Goal: Task Accomplishment & Management: Manage account settings

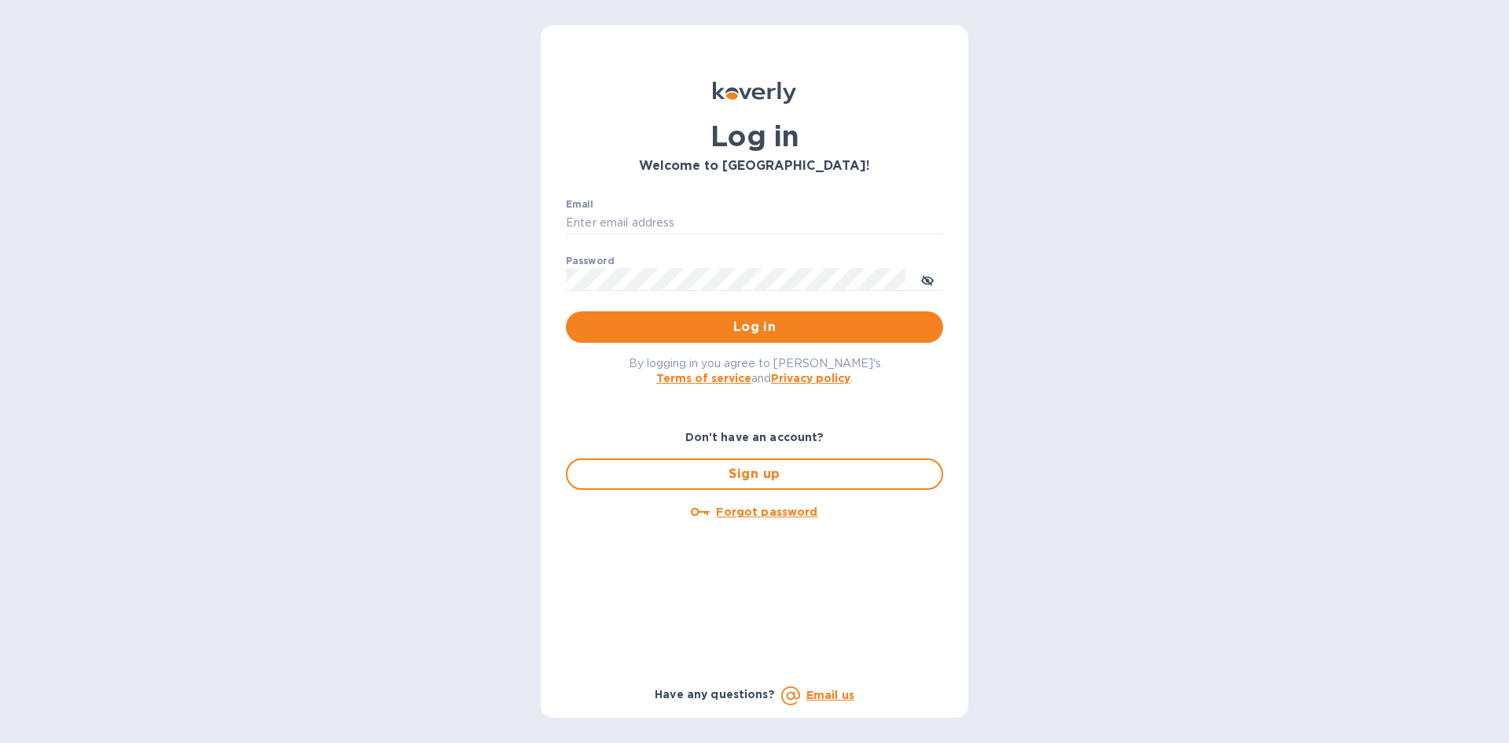
drag, startPoint x: 659, startPoint y: 196, endPoint x: 654, endPoint y: 207, distance: 11.6
click at [659, 196] on div "Email ​ Password ​ Log in" at bounding box center [754, 271] width 402 height 170
click at [648, 213] on input "Email" at bounding box center [754, 223] width 377 height 24
type input "carolina@dryfarmwines.com"
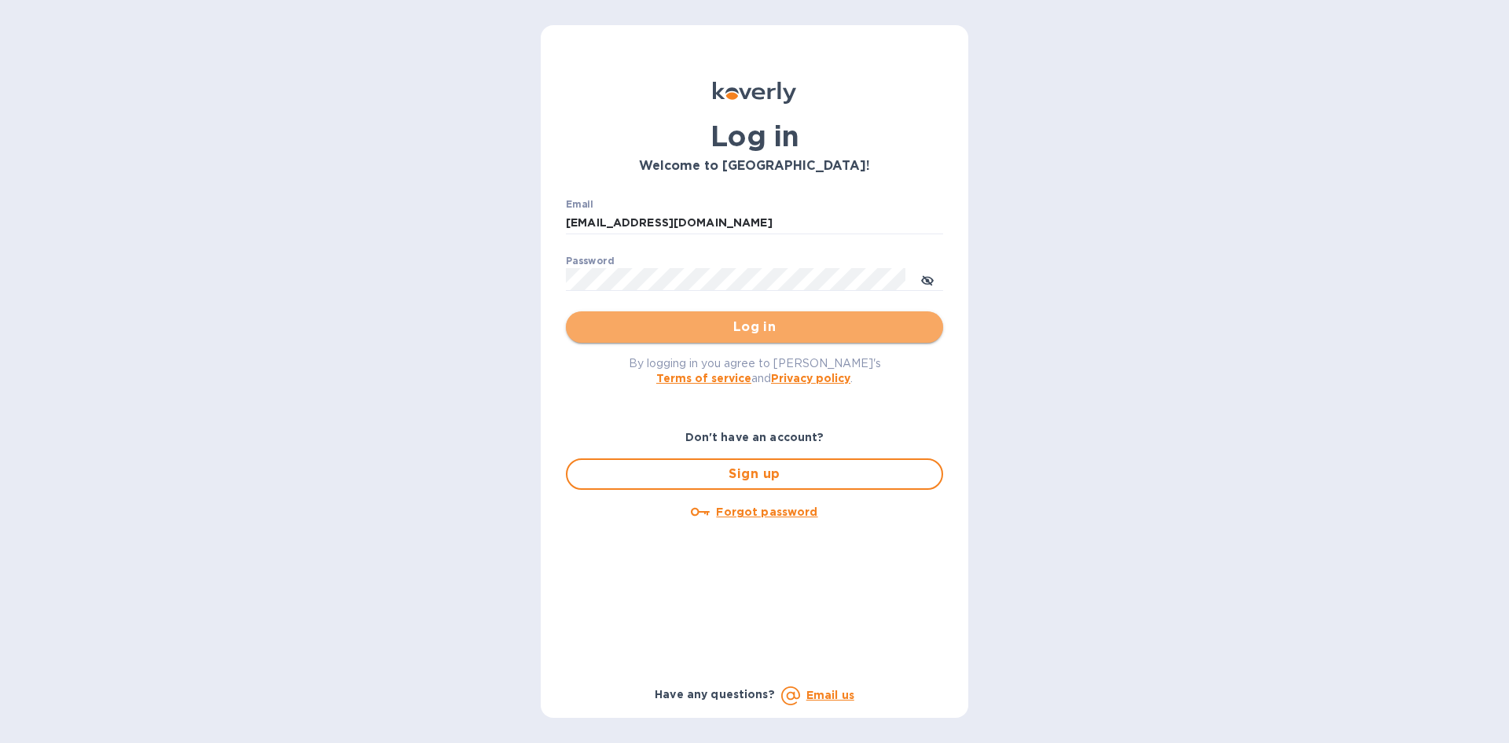
click at [667, 328] on span "Log in" at bounding box center [754, 327] width 352 height 19
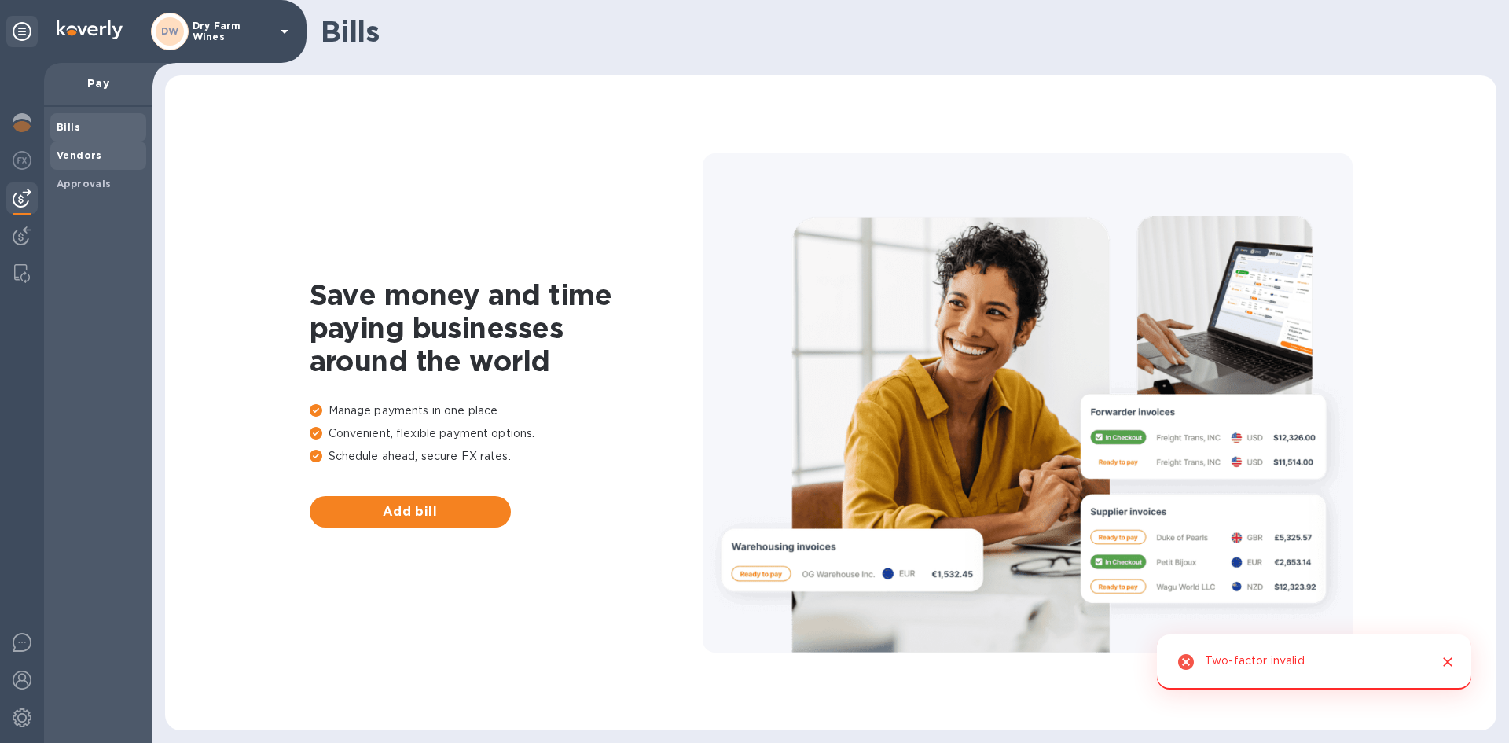
click at [84, 163] on div "Vendors" at bounding box center [98, 155] width 96 height 28
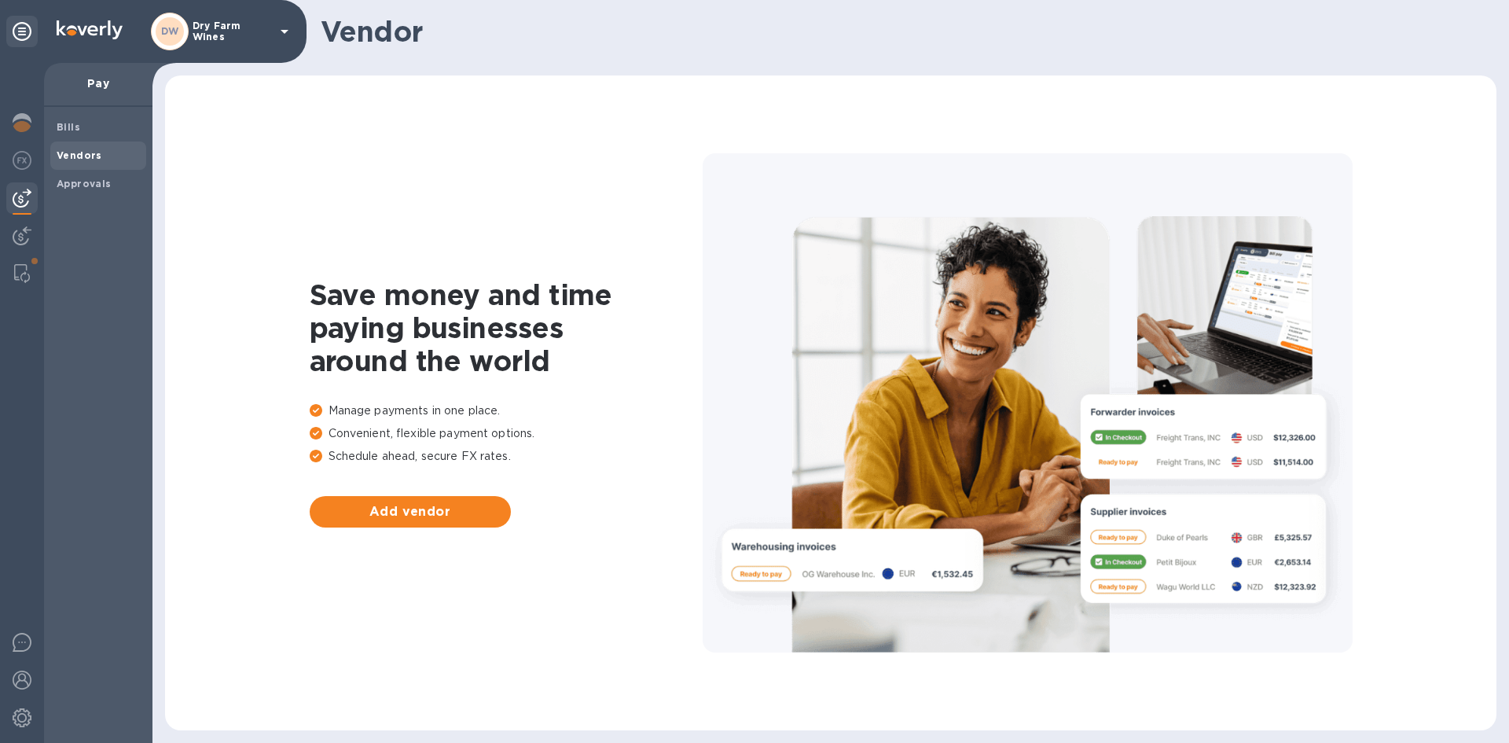
click at [90, 155] on b "Vendors" at bounding box center [80, 155] width 46 height 12
click at [14, 155] on img at bounding box center [22, 160] width 19 height 19
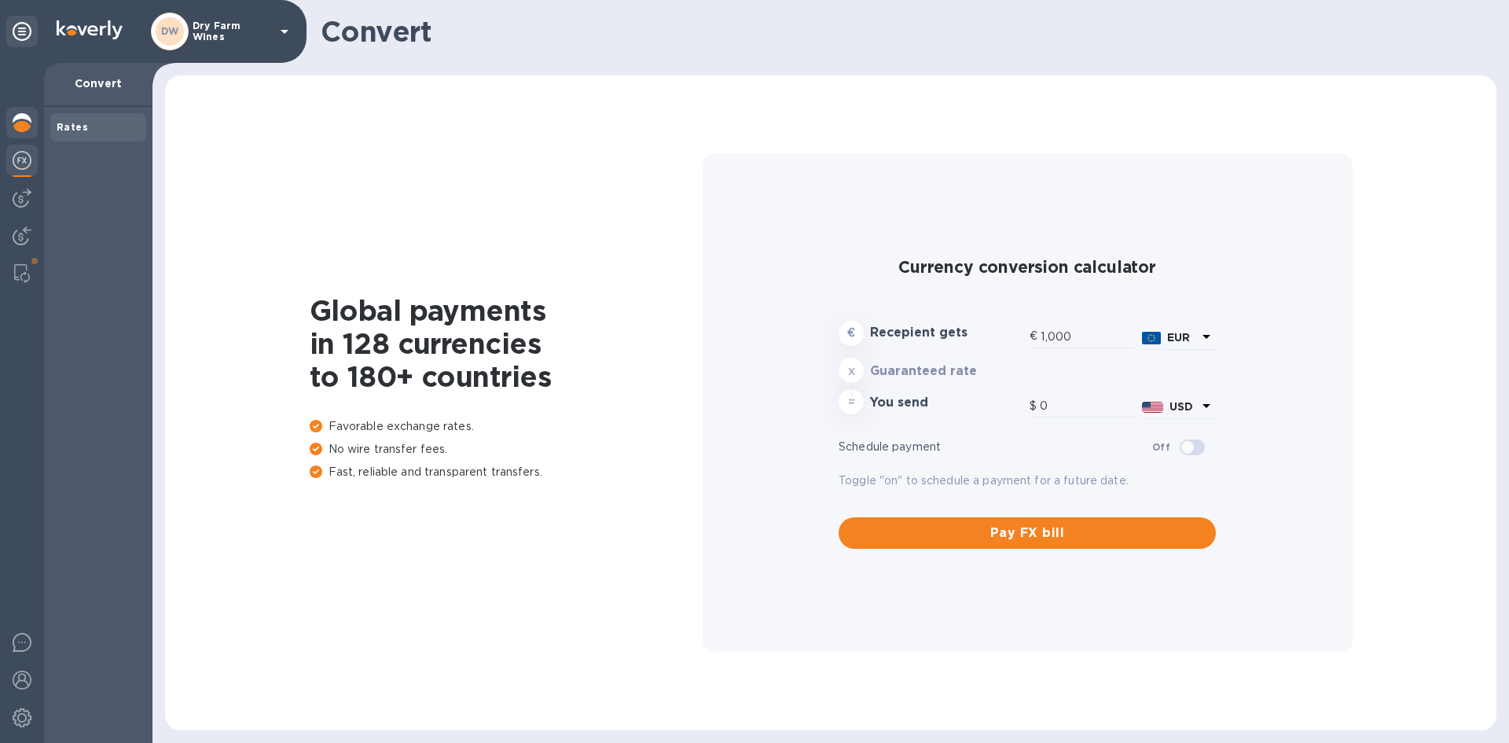
click at [21, 119] on img at bounding box center [22, 122] width 19 height 19
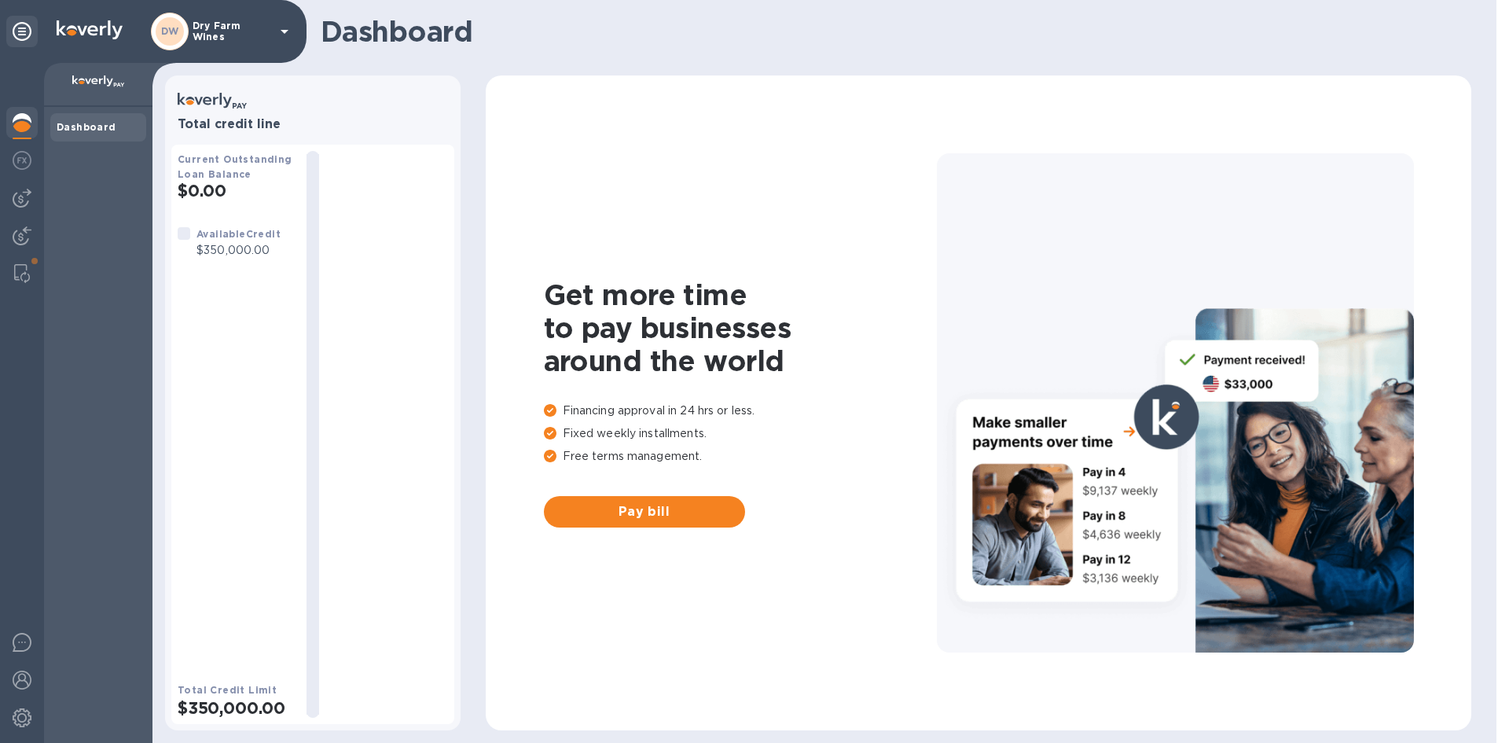
click at [183, 40] on div "DW" at bounding box center [170, 32] width 38 height 38
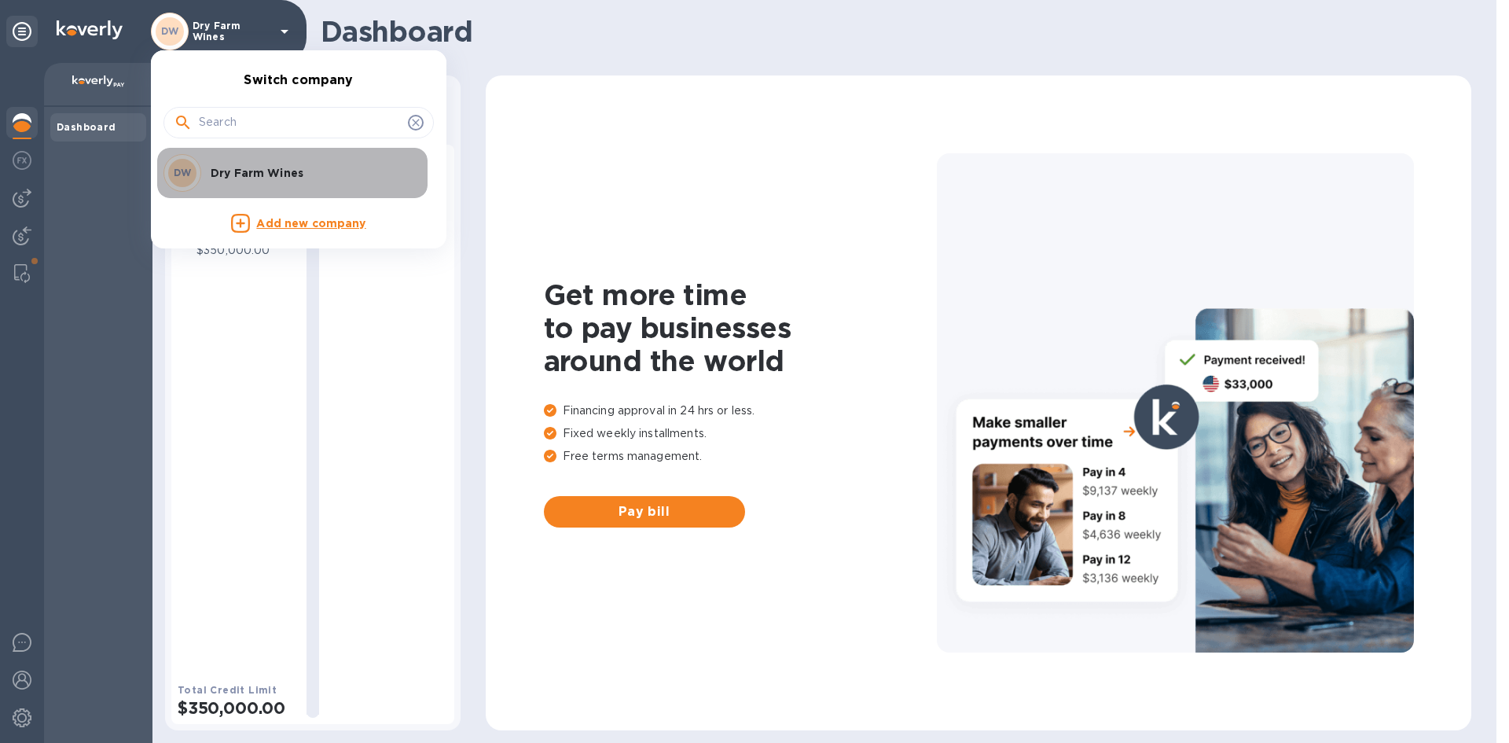
click at [227, 152] on li "DW Dry Farm Wines" at bounding box center [292, 173] width 270 height 50
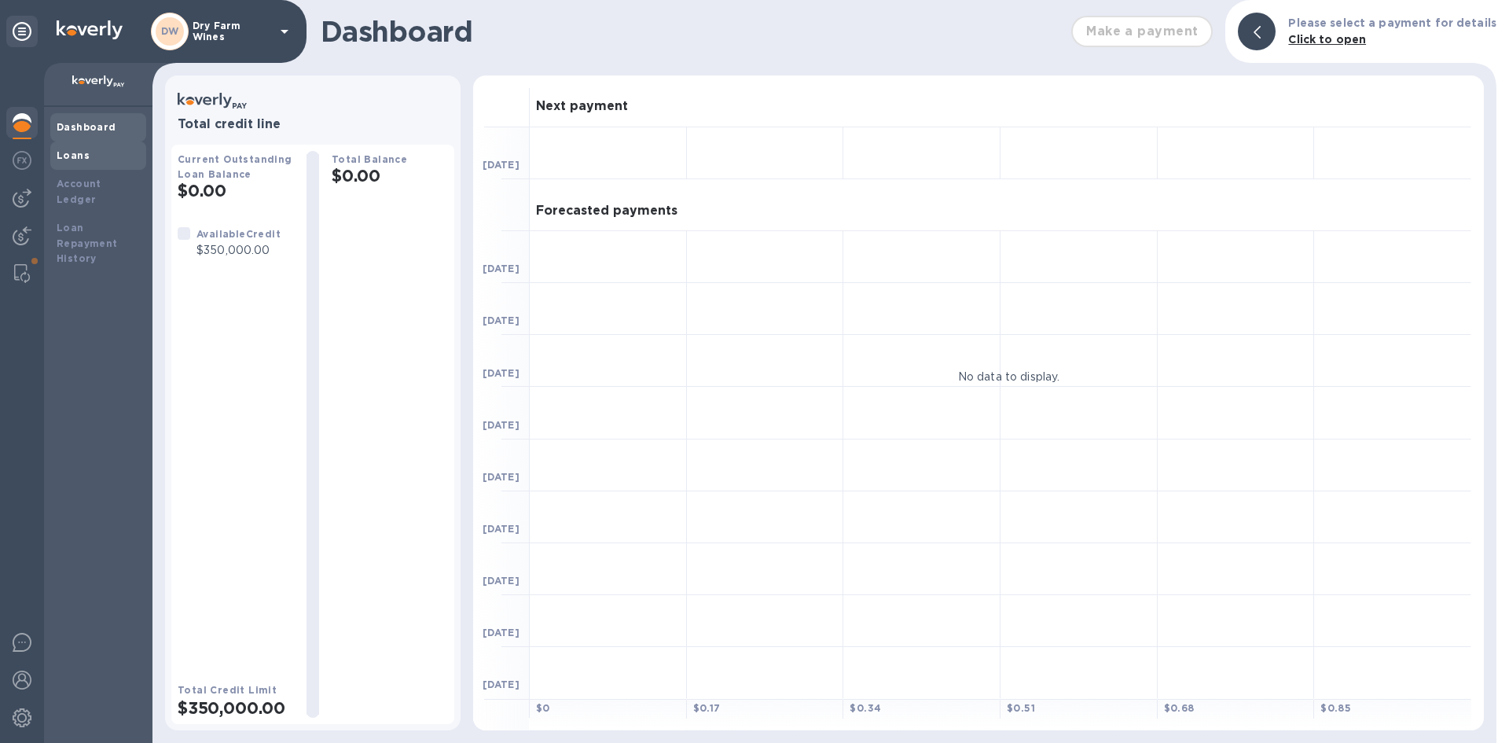
click at [90, 160] on div "Loans" at bounding box center [98, 156] width 83 height 16
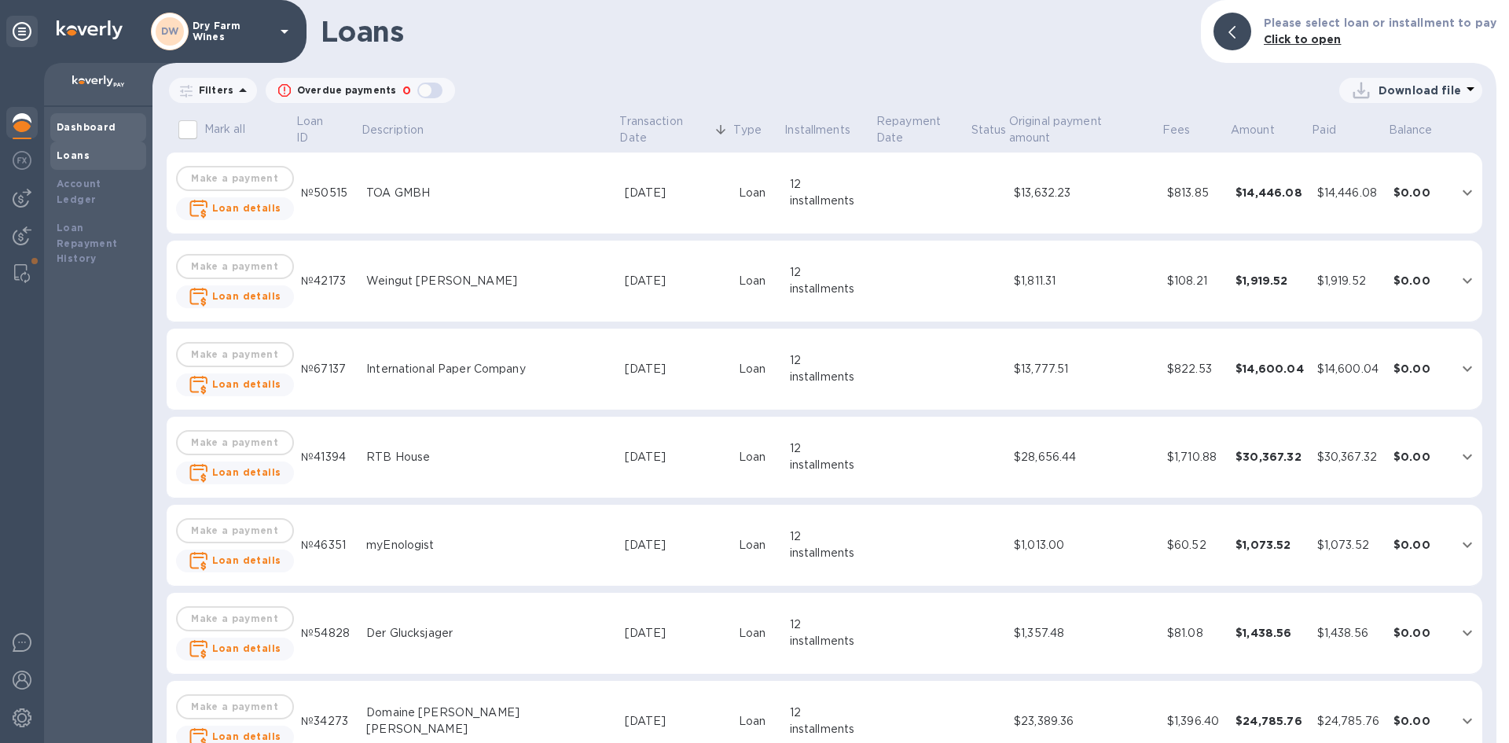
click at [112, 136] on div "Dashboard" at bounding box center [98, 127] width 96 height 28
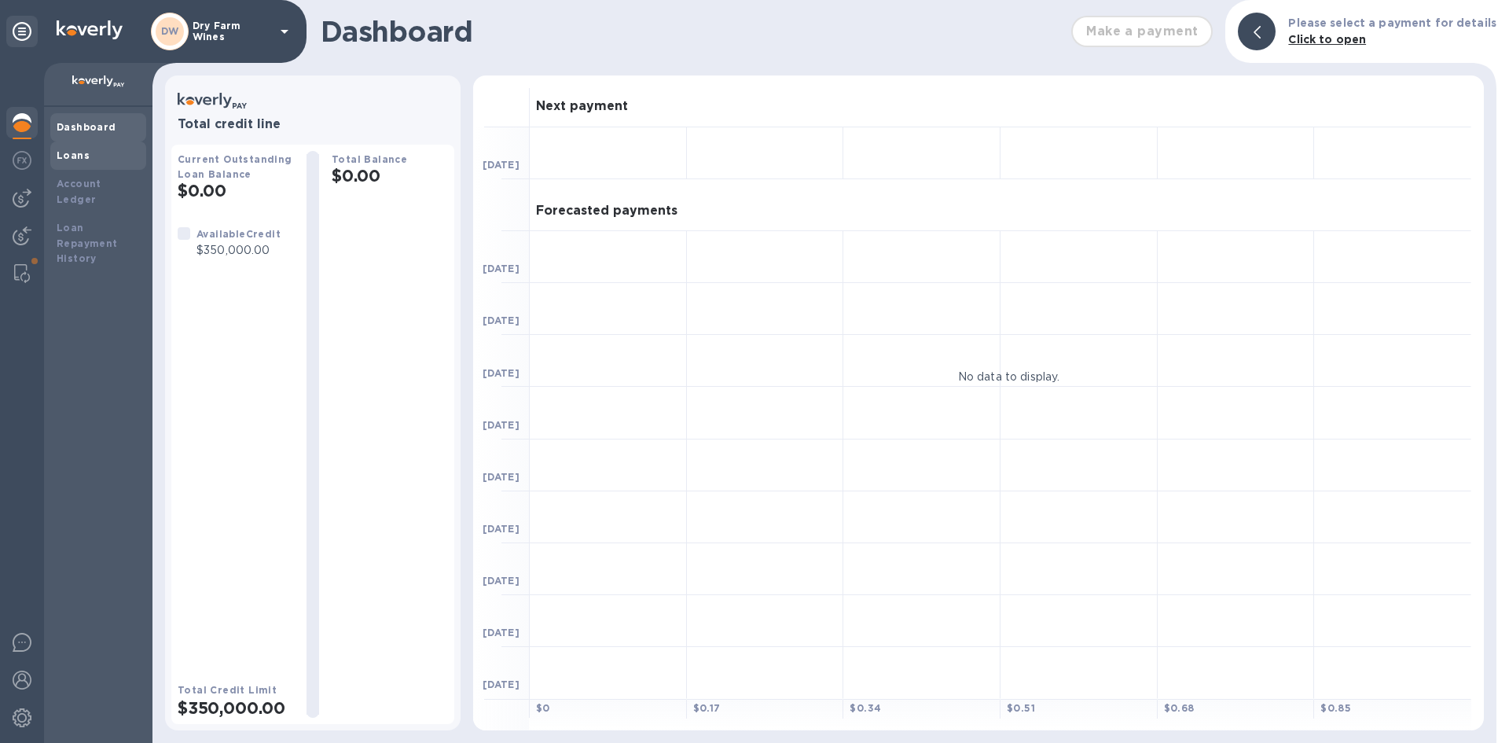
click at [112, 152] on div "Loans" at bounding box center [98, 156] width 83 height 16
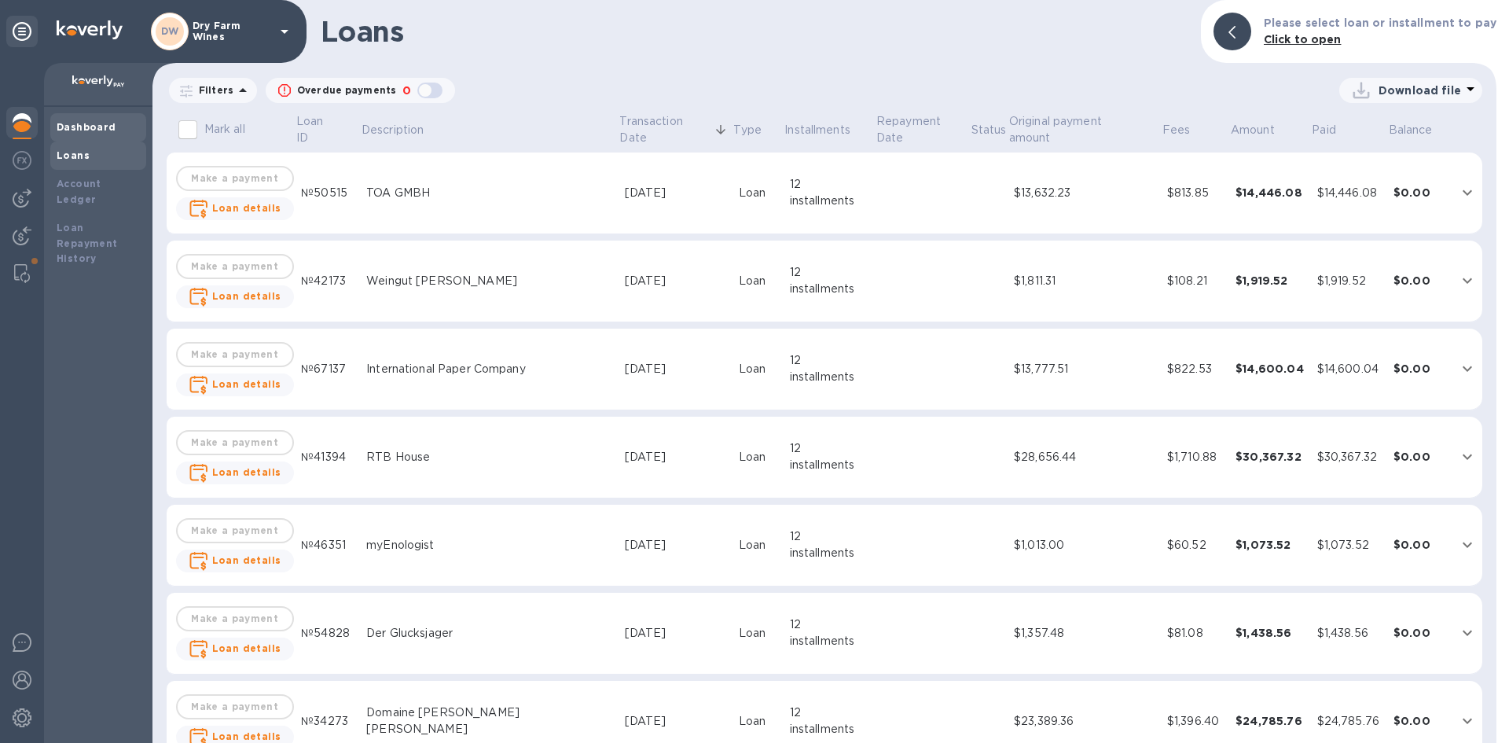
click at [68, 134] on div "Dashboard" at bounding box center [98, 127] width 83 height 16
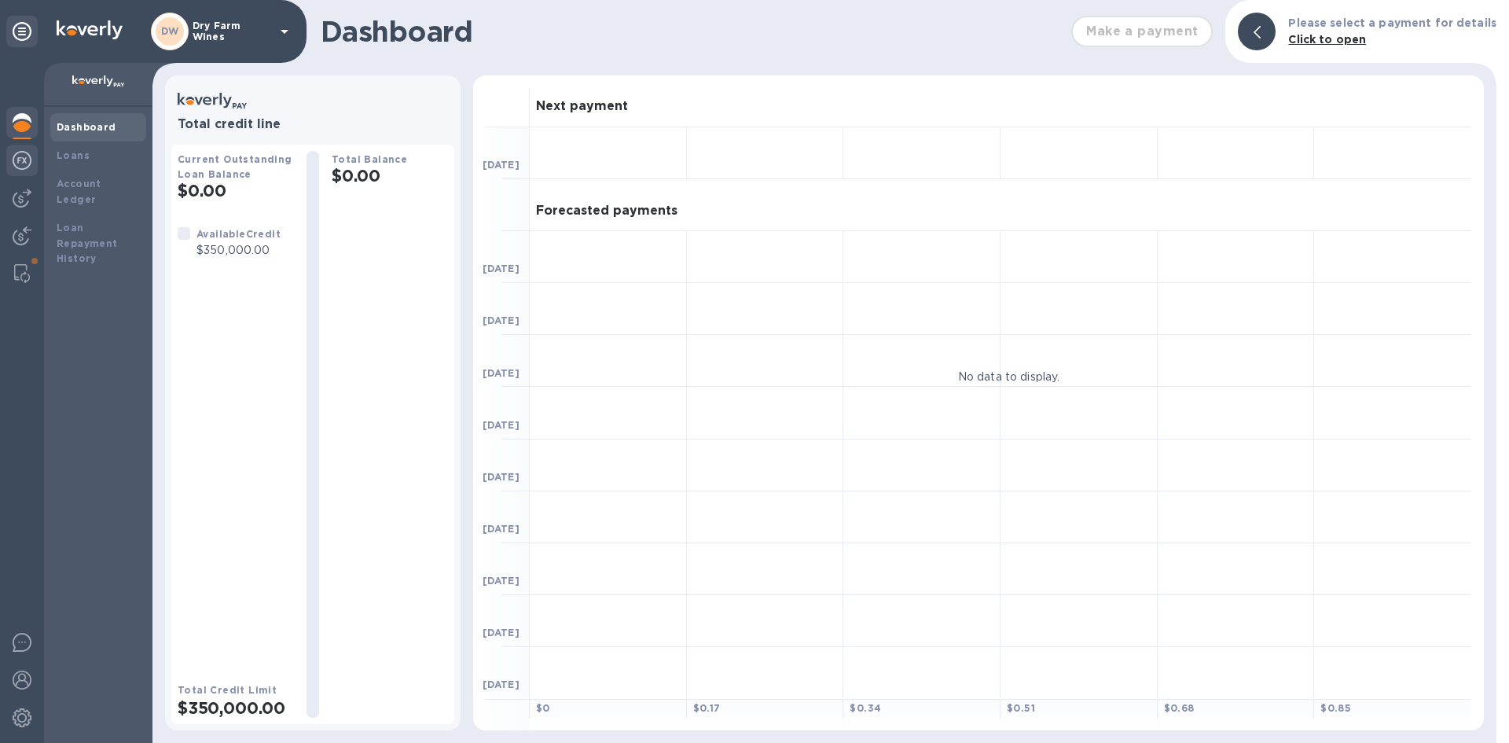
click at [31, 168] on img at bounding box center [22, 160] width 19 height 19
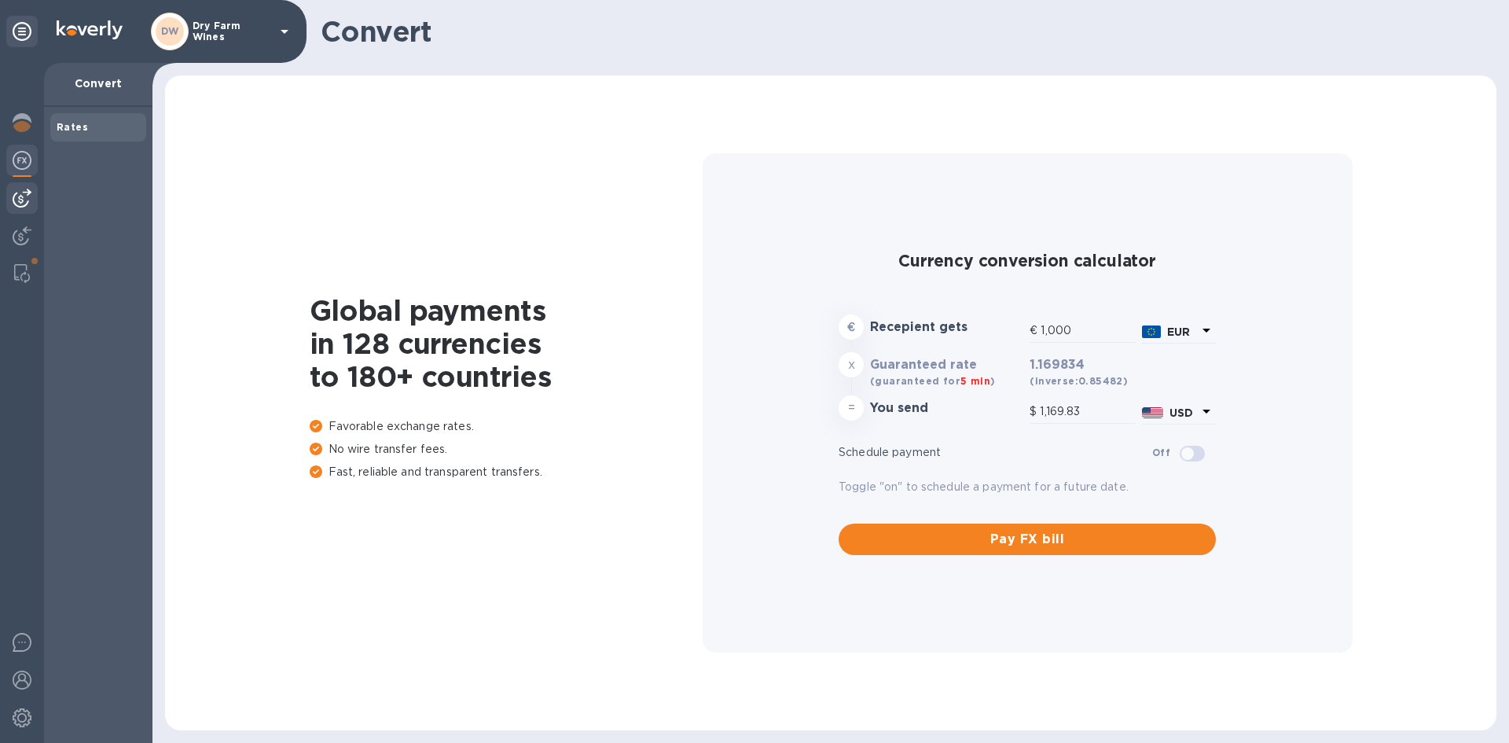
click at [24, 192] on img at bounding box center [22, 198] width 19 height 19
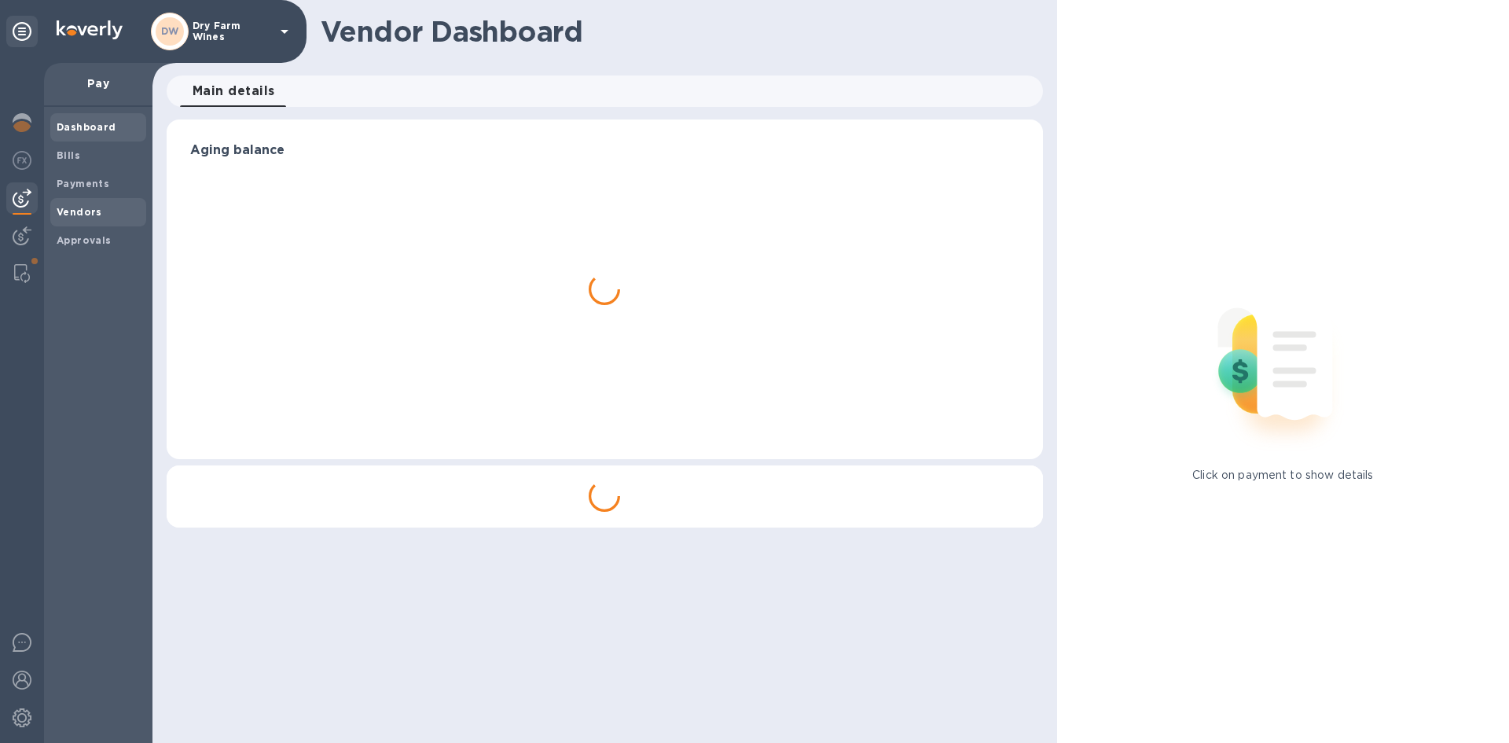
drag, startPoint x: 69, startPoint y: 209, endPoint x: 127, endPoint y: 192, distance: 60.7
click at [69, 208] on b "Vendors" at bounding box center [80, 212] width 46 height 12
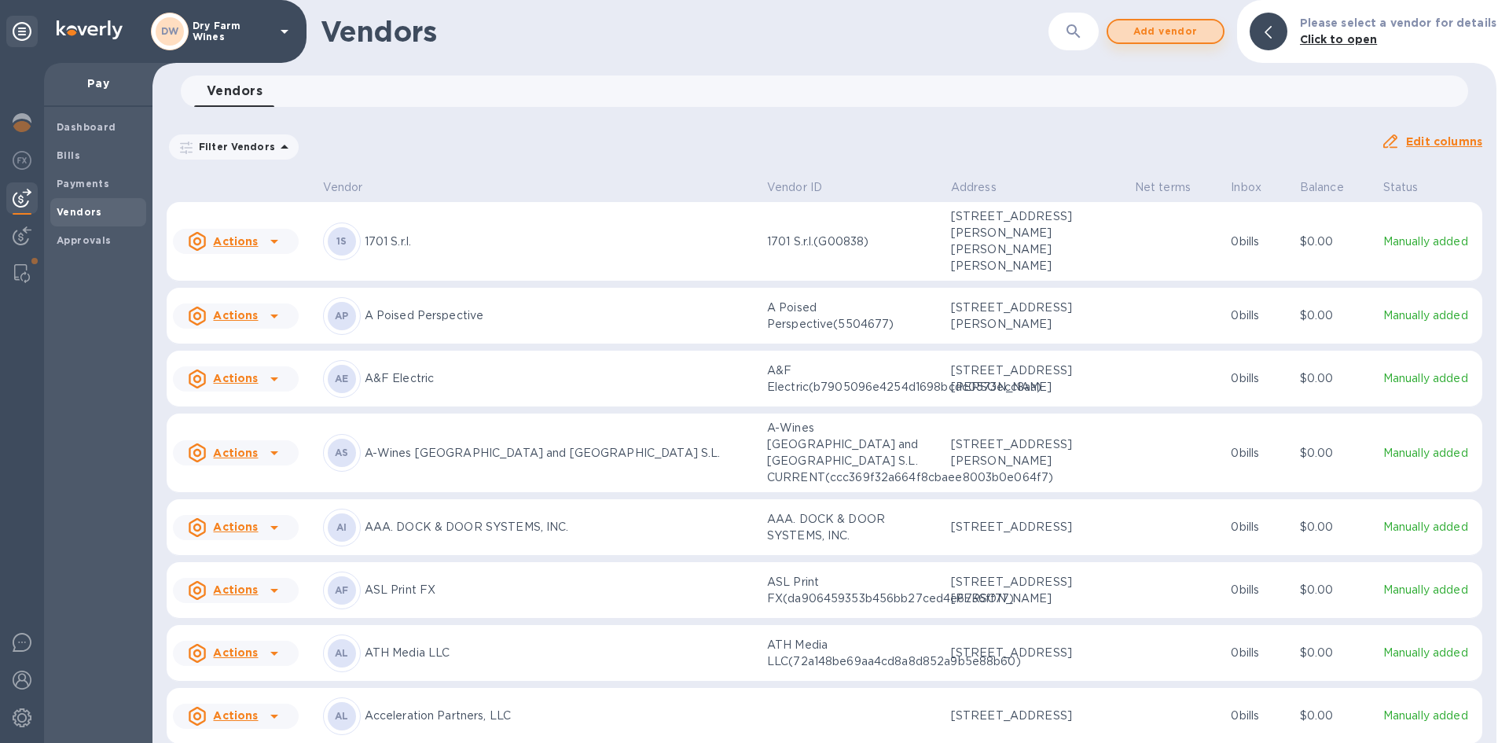
click at [1170, 34] on span "Add vendor" at bounding box center [1166, 31] width 90 height 19
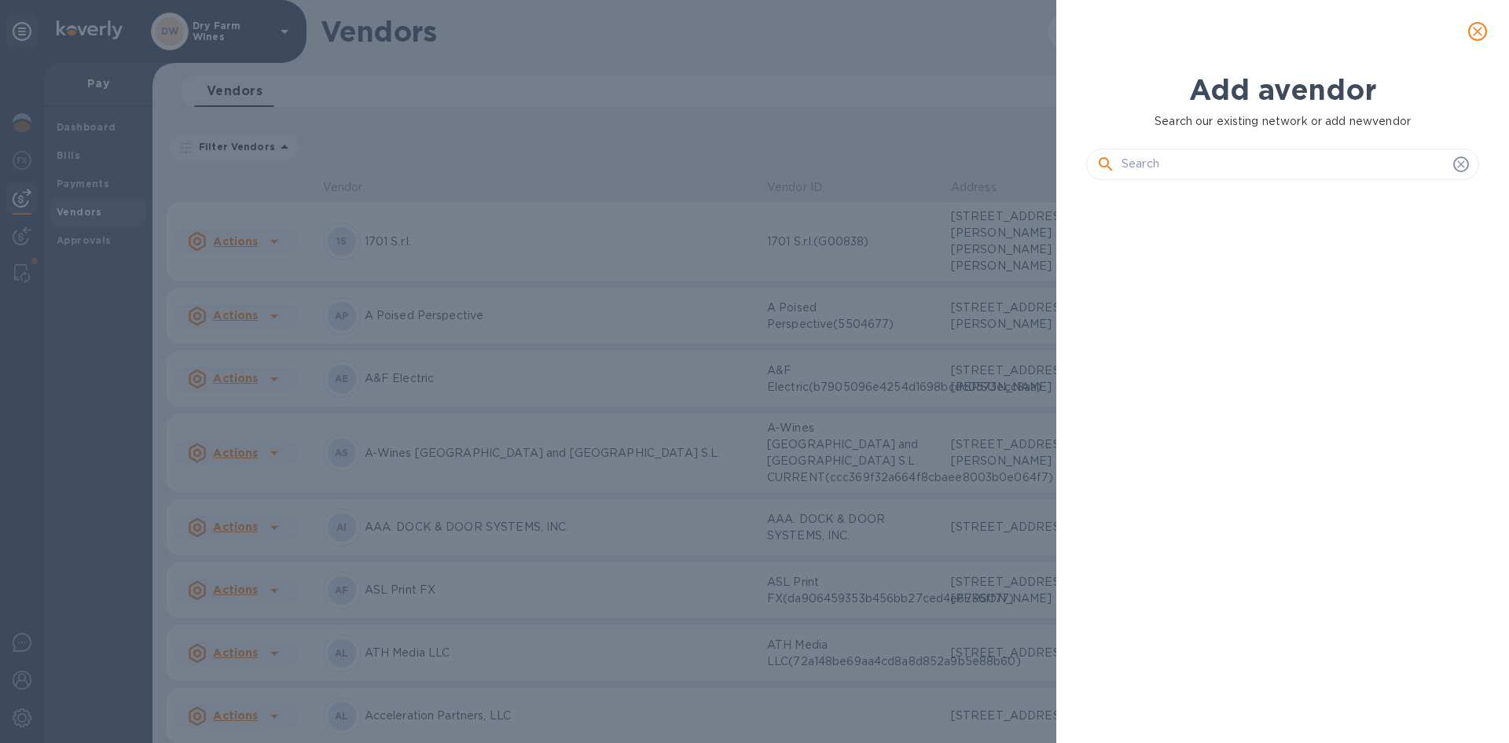
scroll to position [497, 399]
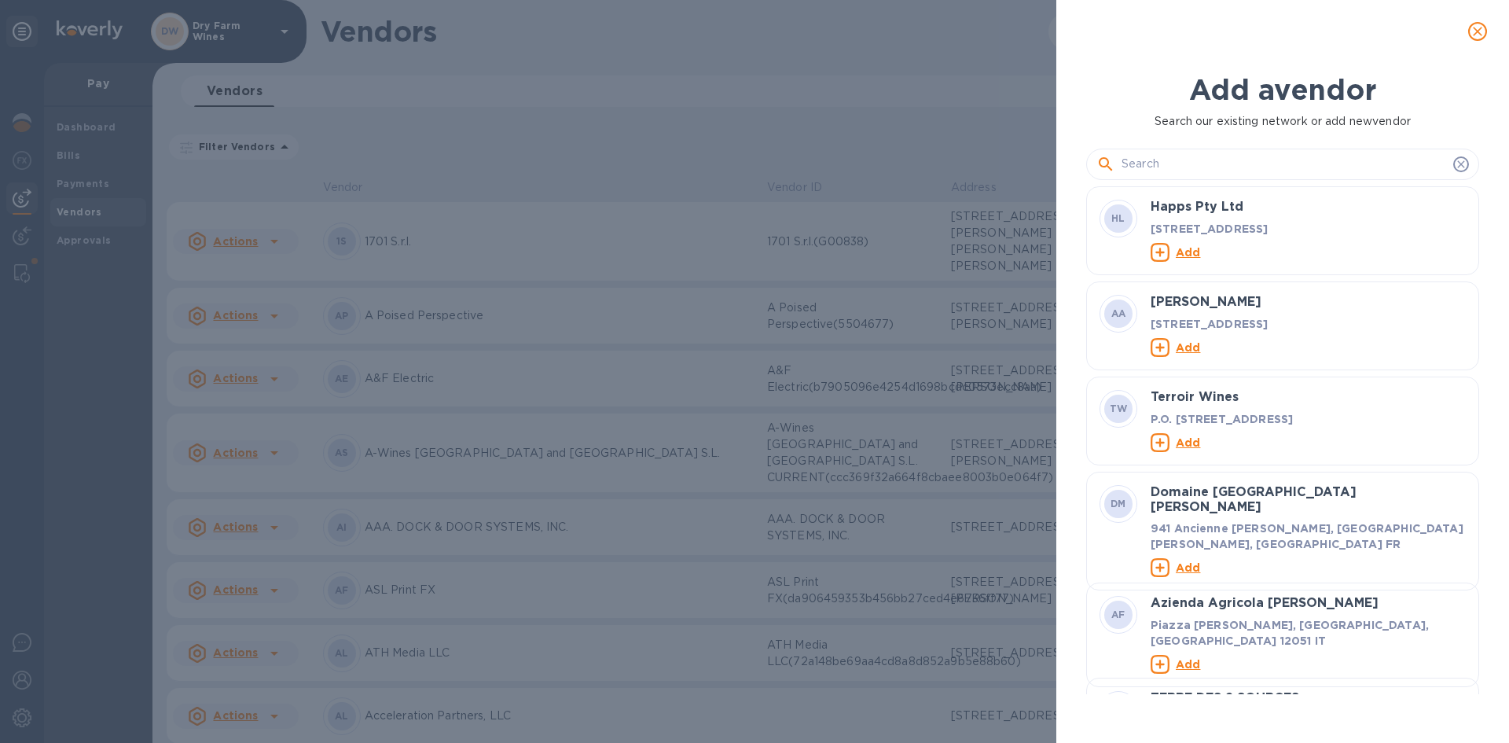
click at [1239, 177] on div at bounding box center [1282, 164] width 393 height 31
click at [1239, 167] on input "text" at bounding box center [1284, 164] width 325 height 24
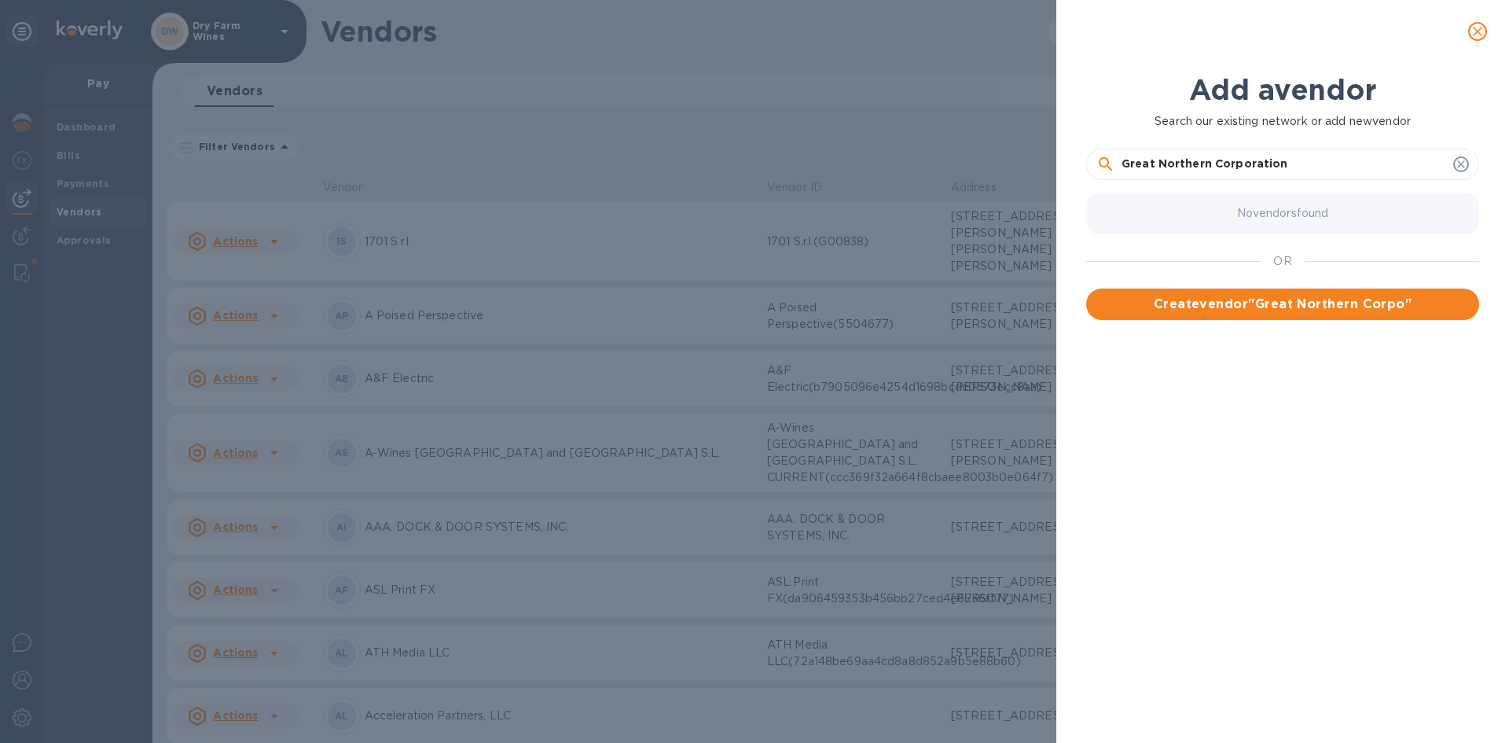
type input "Great Northern Corporation"
click at [1250, 292] on button "Create vendor " Great Northern Corporation "" at bounding box center [1282, 303] width 393 height 31
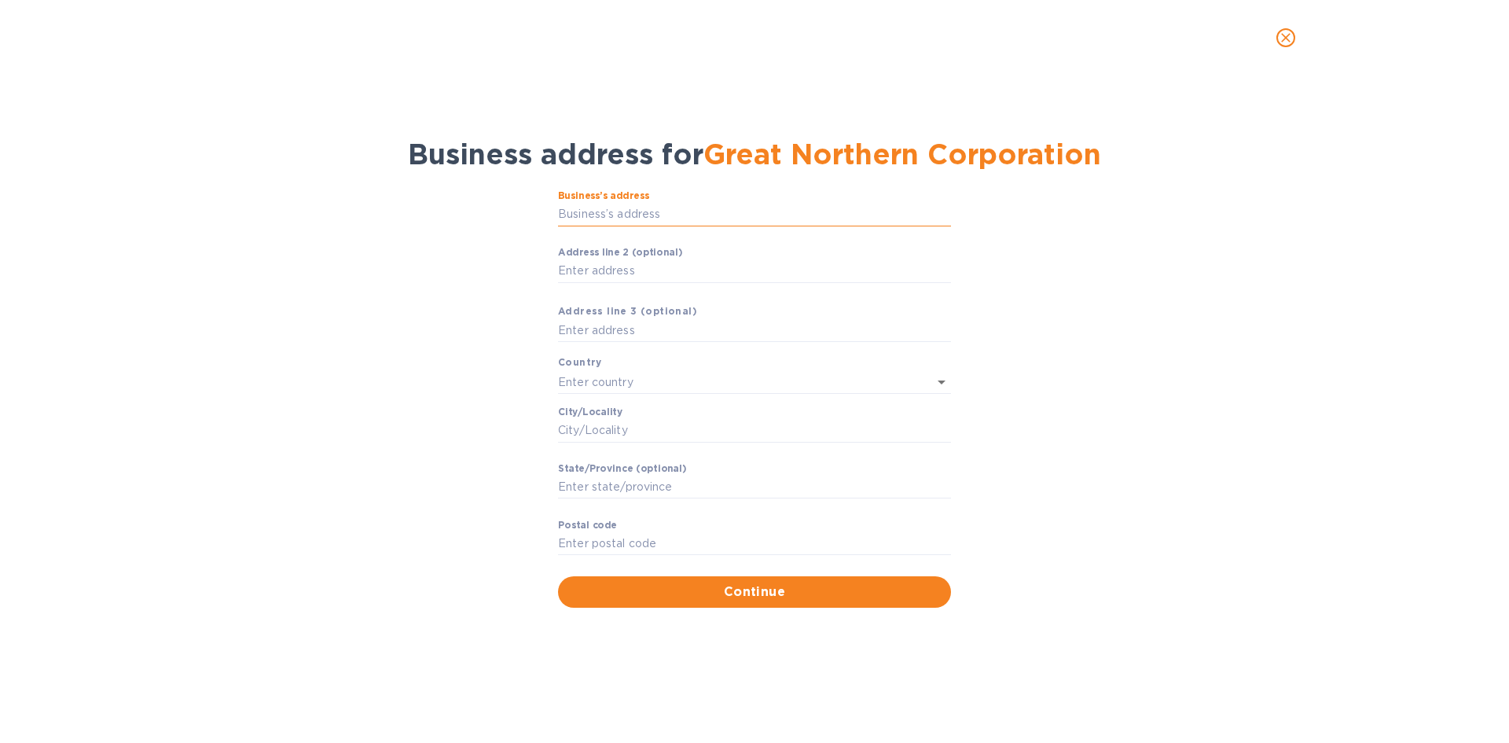
click at [614, 214] on input "Business’s аddress" at bounding box center [754, 215] width 393 height 24
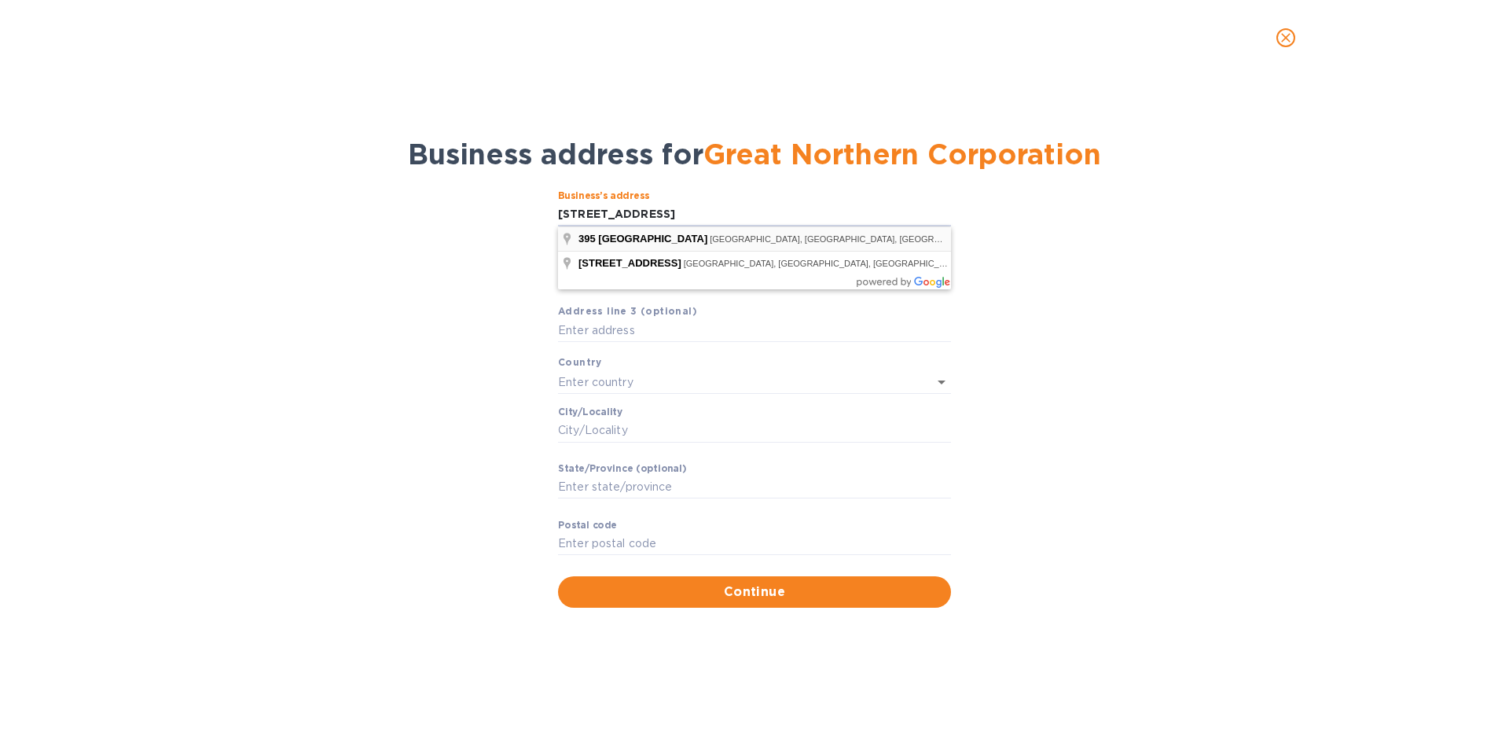
type input "[STREET_ADDRESS]"
type input "[GEOGRAPHIC_DATA]"
type input "Appleton"
type input "WI"
type input "54914"
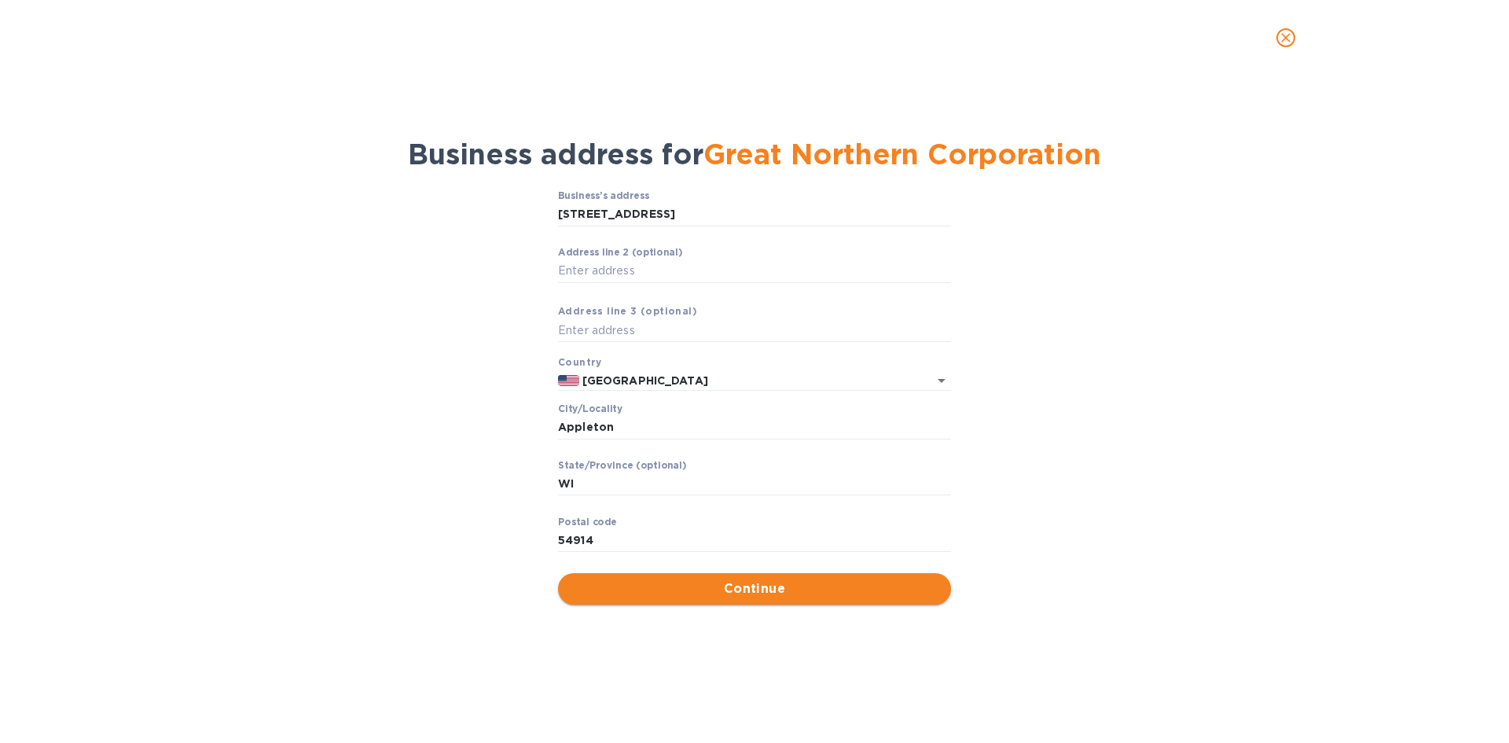
click at [751, 582] on span "Continue" at bounding box center [755, 588] width 368 height 19
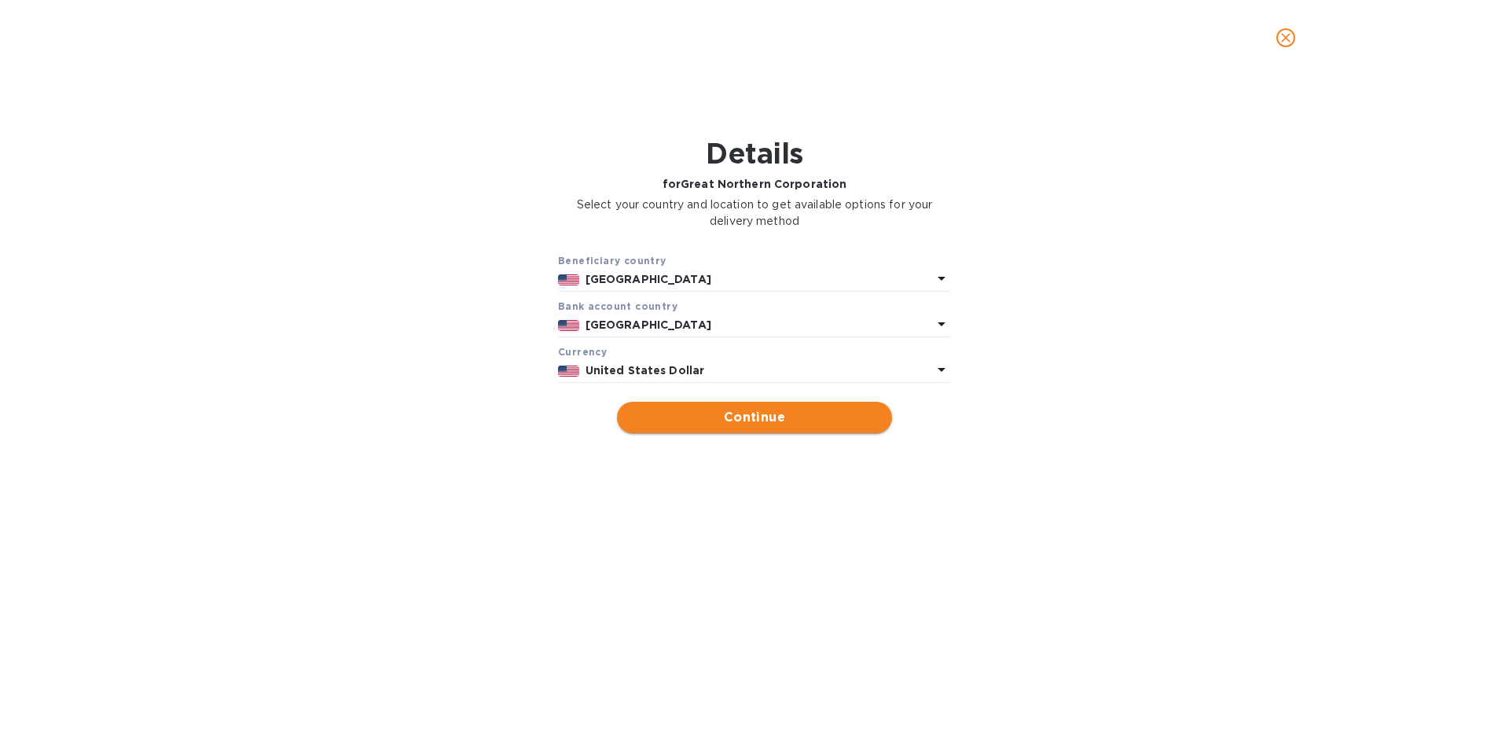
click at [690, 418] on span "Continue" at bounding box center [755, 417] width 250 height 19
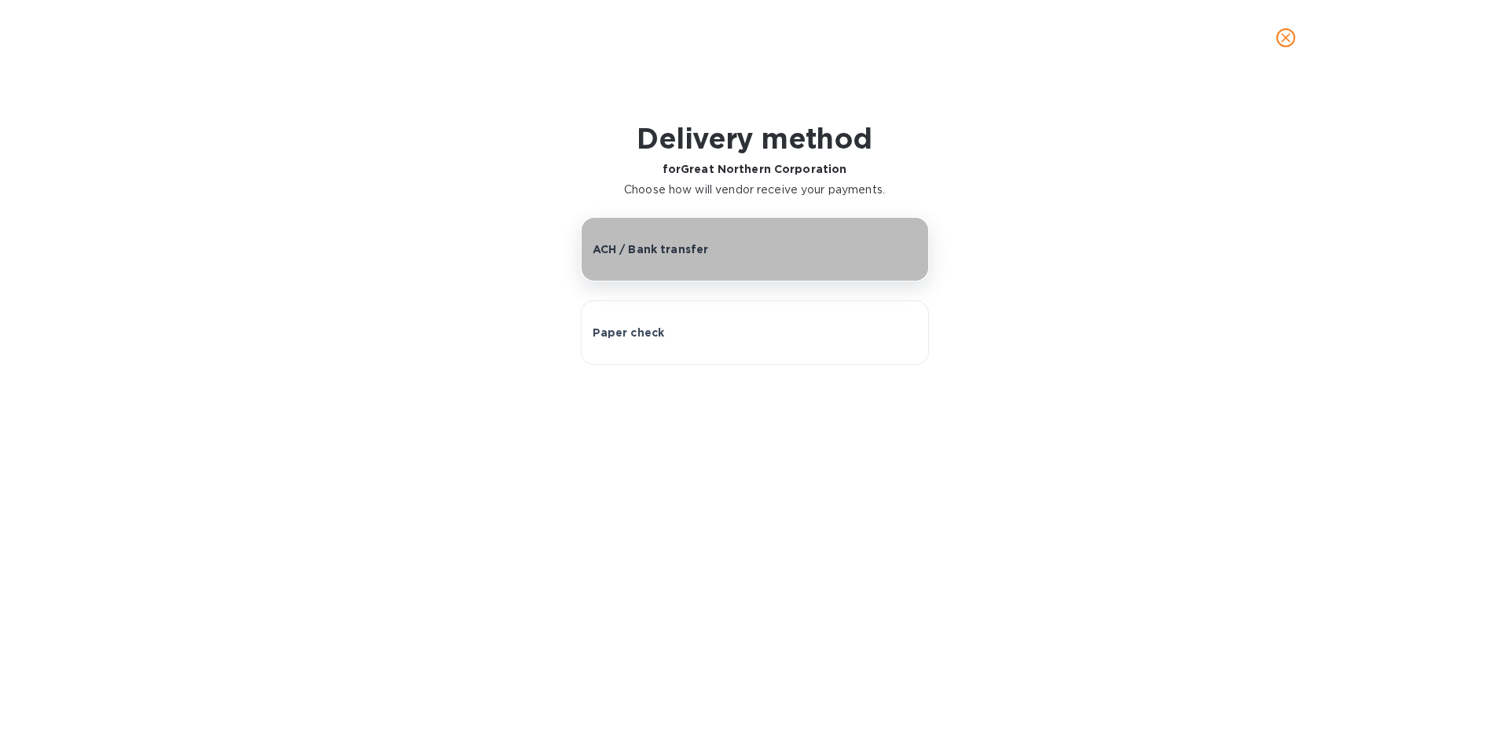
click at [670, 267] on button "ACH / Bank transfer" at bounding box center [755, 249] width 348 height 64
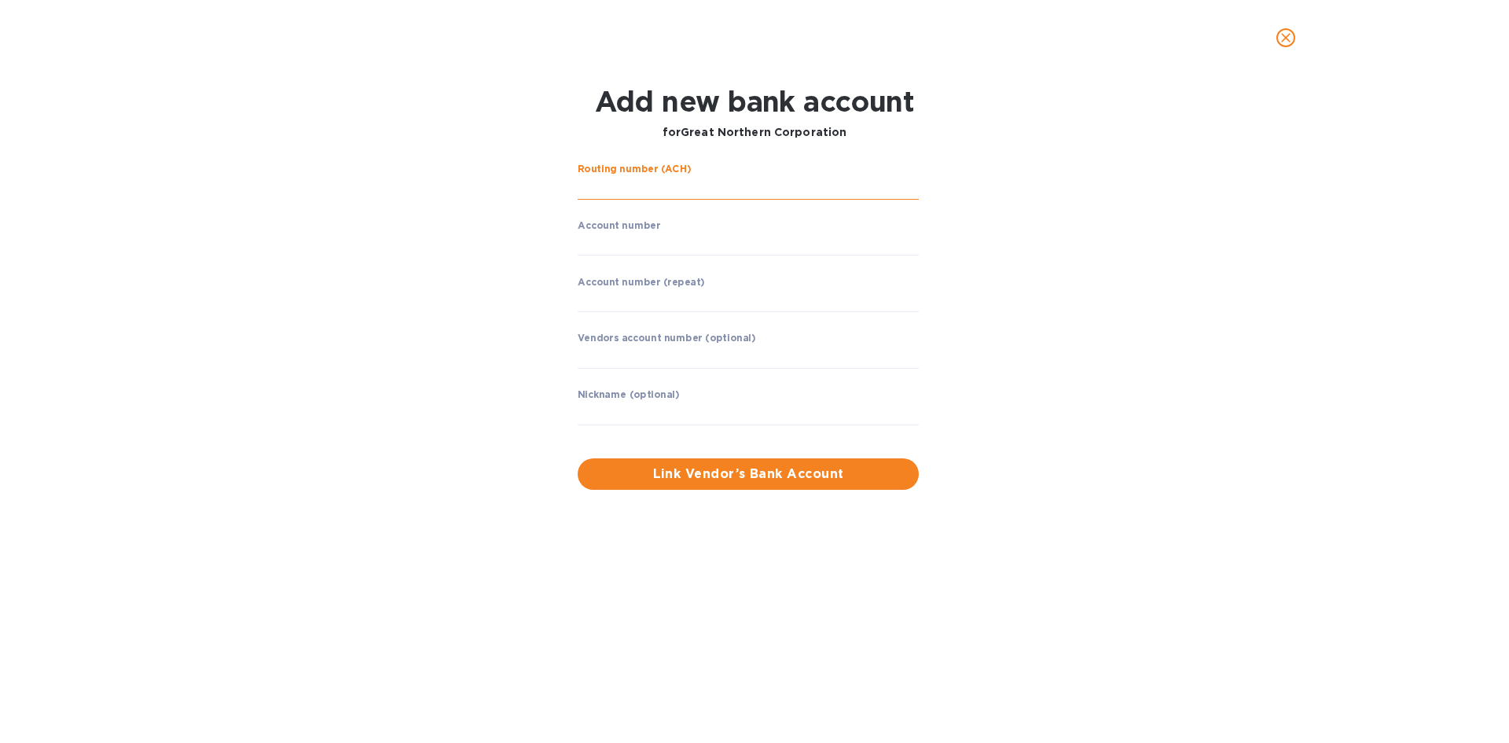
click at [650, 190] on input "string" at bounding box center [748, 188] width 341 height 24
type input "121000248"
click at [655, 255] on input "string" at bounding box center [748, 244] width 341 height 24
type input "4"
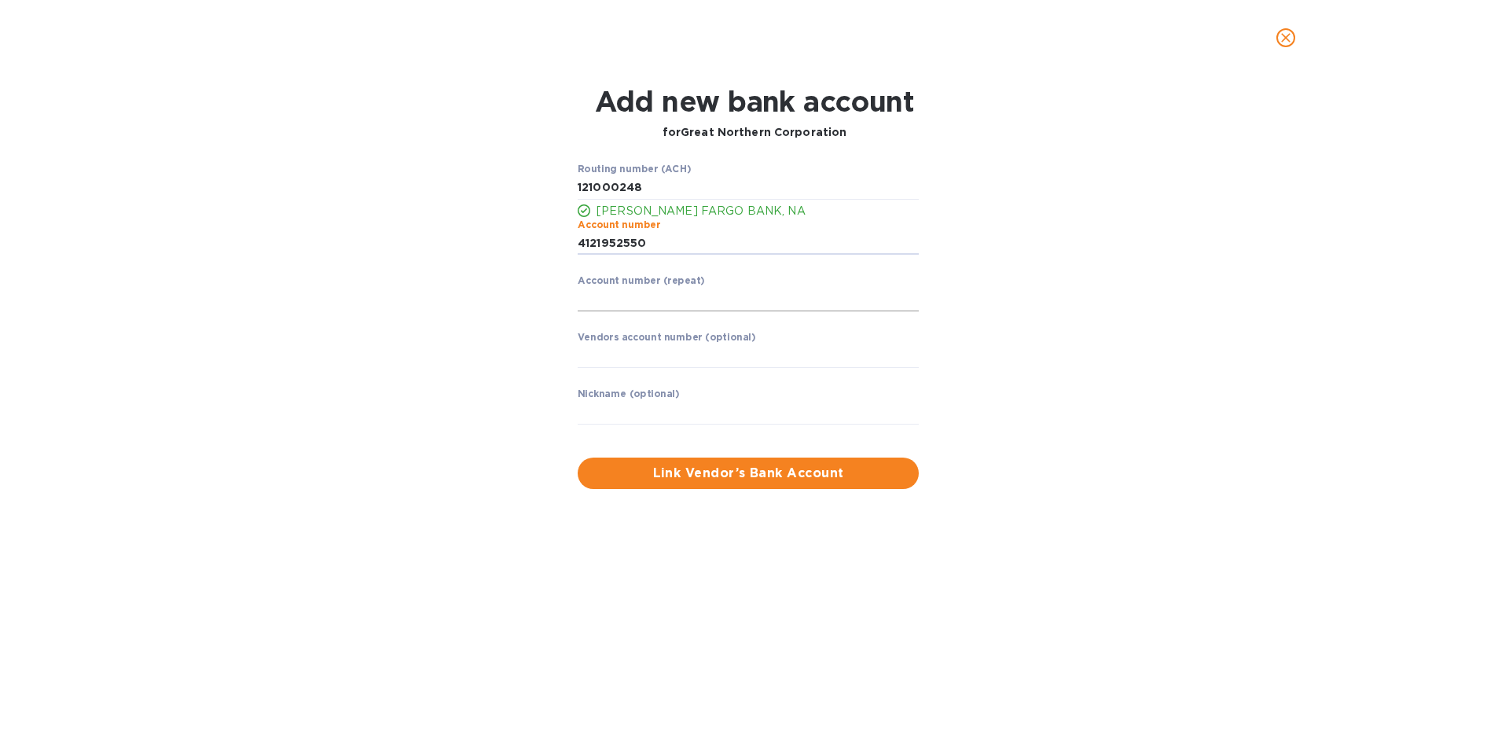
type input "4121952550"
click at [645, 310] on input "string" at bounding box center [748, 300] width 341 height 24
type input "4"
type input "4121952550"
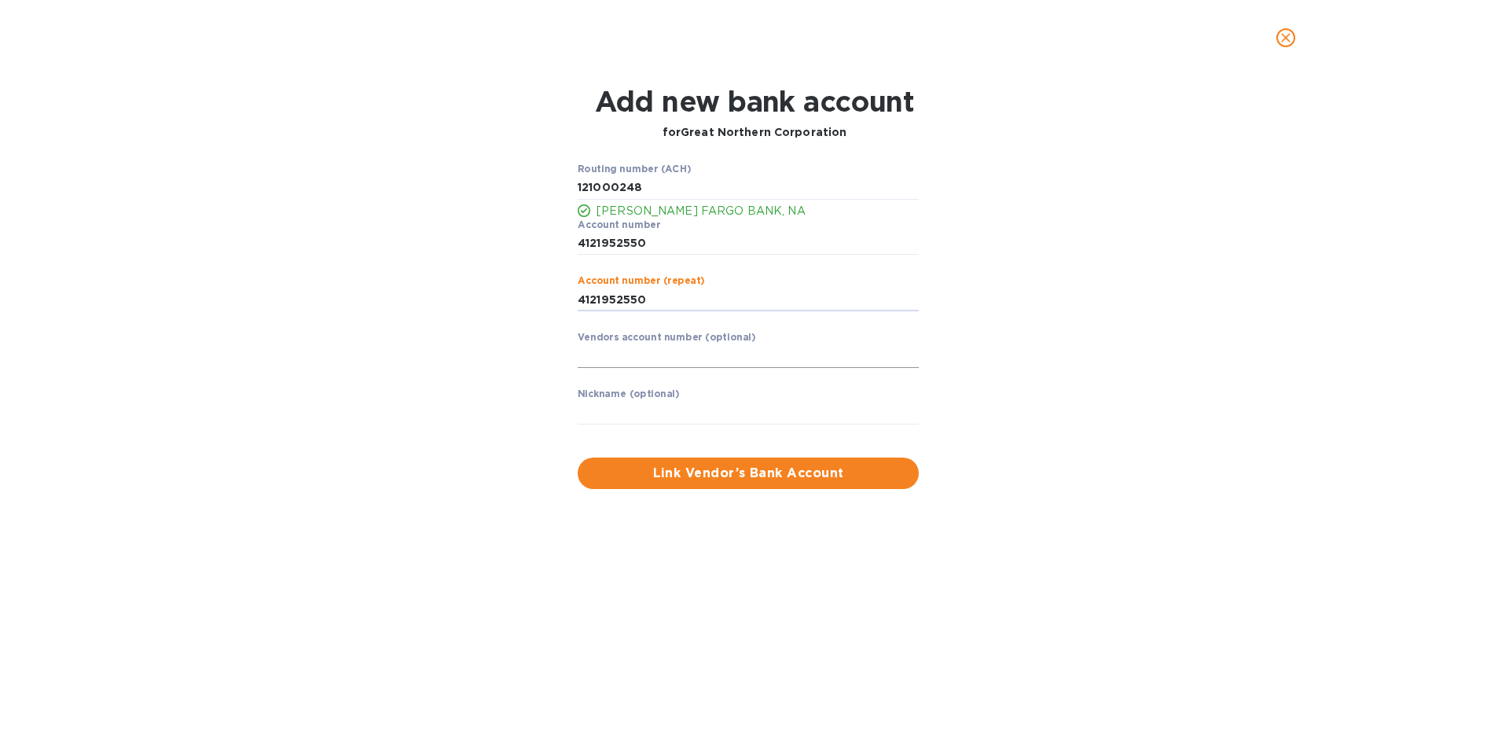
click at [870, 354] on input "text" at bounding box center [748, 356] width 341 height 24
click at [817, 479] on span "Link Vendor’s Bank Account" at bounding box center [748, 473] width 316 height 19
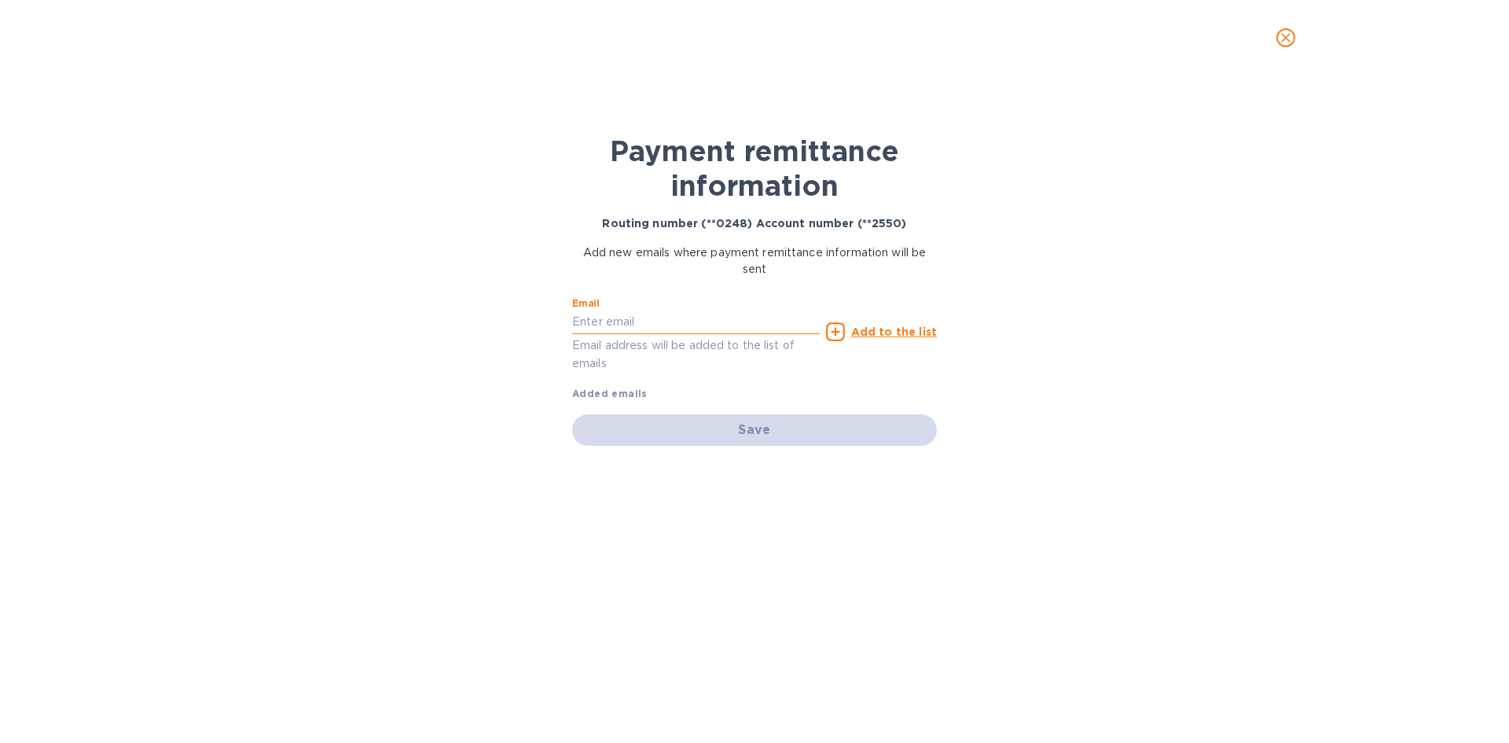
click at [660, 323] on input "text" at bounding box center [696, 322] width 248 height 24
click at [608, 328] on input "text" at bounding box center [696, 322] width 248 height 24
paste input "[EMAIL_ADDRESS][DOMAIN_NAME]"
type input "[EMAIL_ADDRESS][DOMAIN_NAME]"
click at [893, 324] on p "Add to the list" at bounding box center [894, 332] width 86 height 16
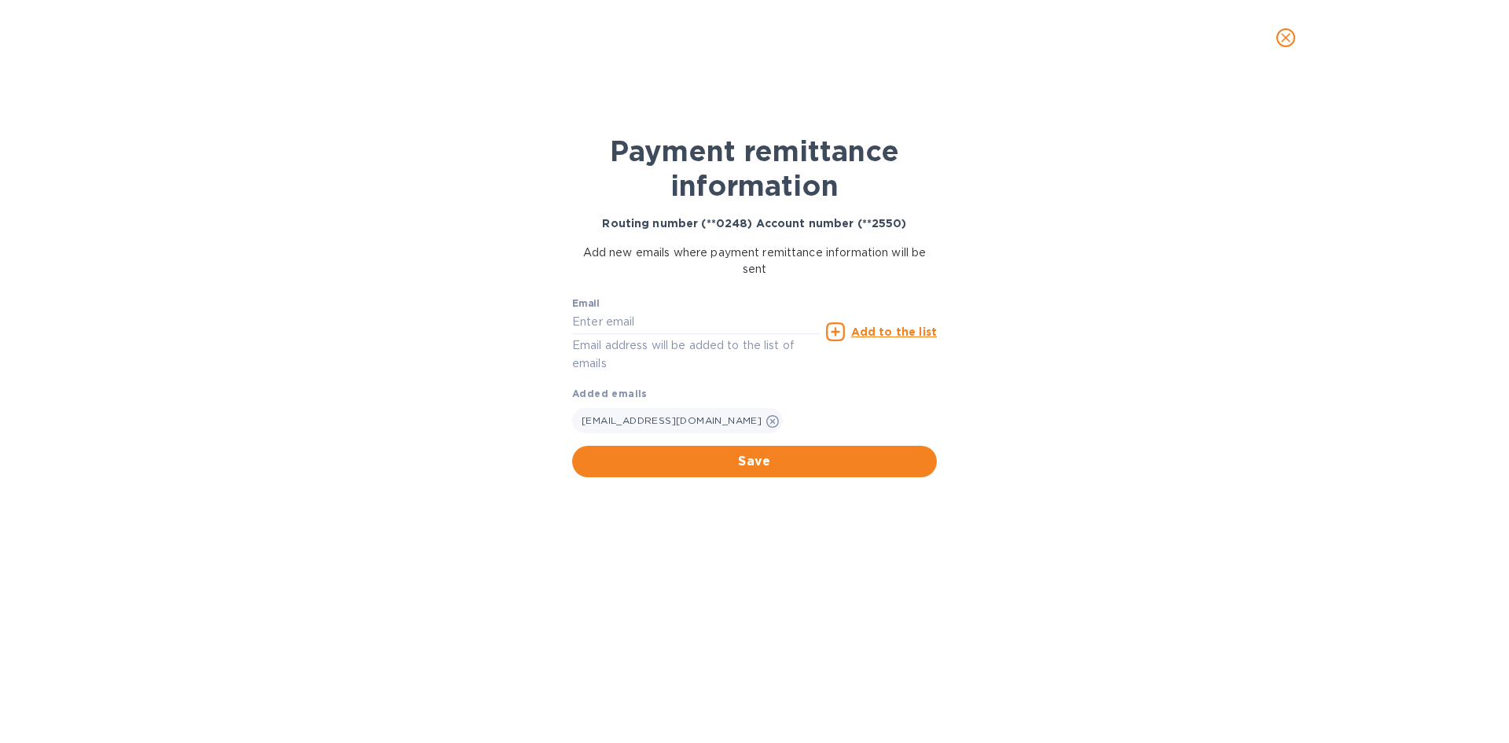
click at [808, 442] on div "Save" at bounding box center [754, 461] width 377 height 44
click at [808, 453] on span "Save" at bounding box center [755, 461] width 340 height 19
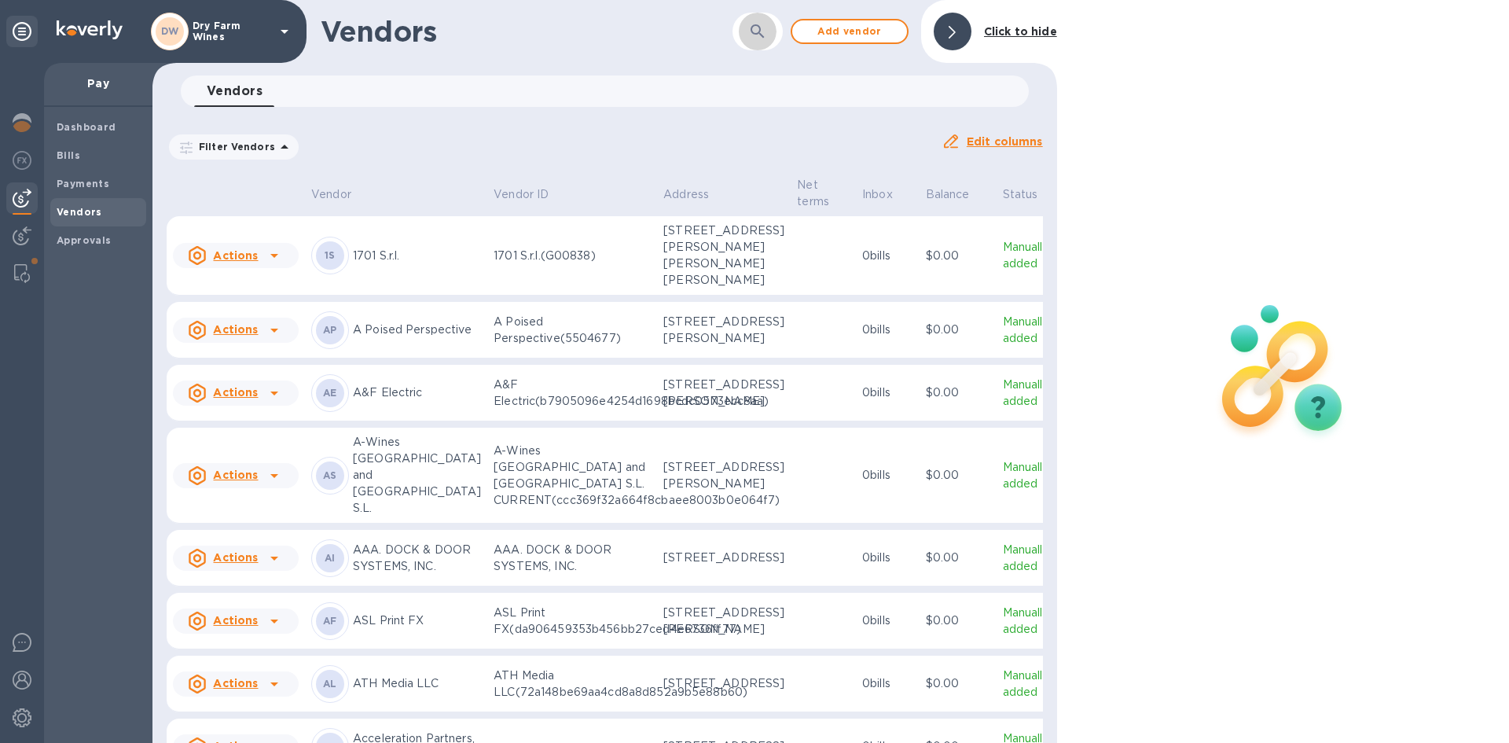
click at [750, 34] on icon "button" at bounding box center [757, 31] width 19 height 19
type input "great Northern"
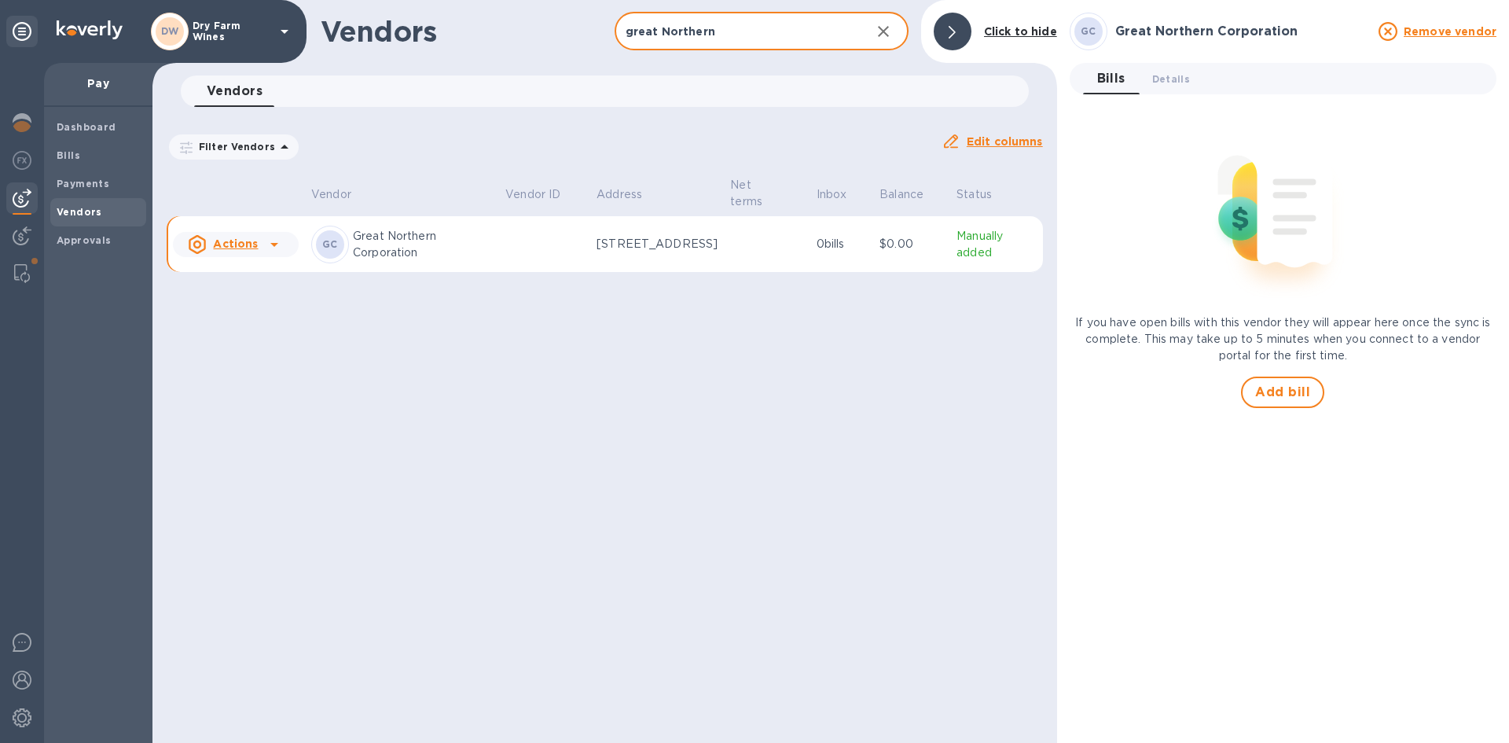
click at [653, 248] on p "[STREET_ADDRESS]" at bounding box center [657, 244] width 121 height 17
click at [1180, 84] on span "Details 0" at bounding box center [1171, 79] width 38 height 17
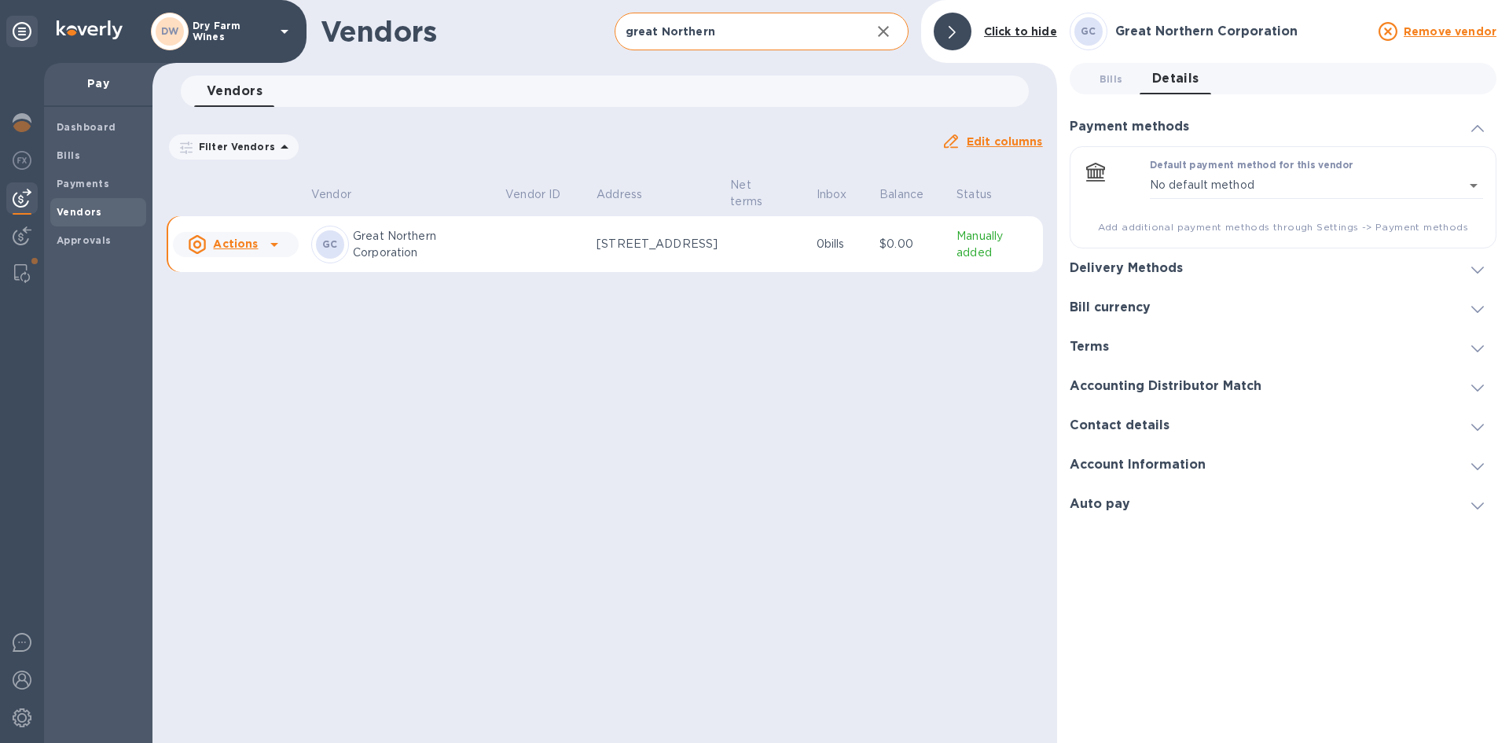
click at [1494, 265] on div at bounding box center [1478, 268] width 38 height 16
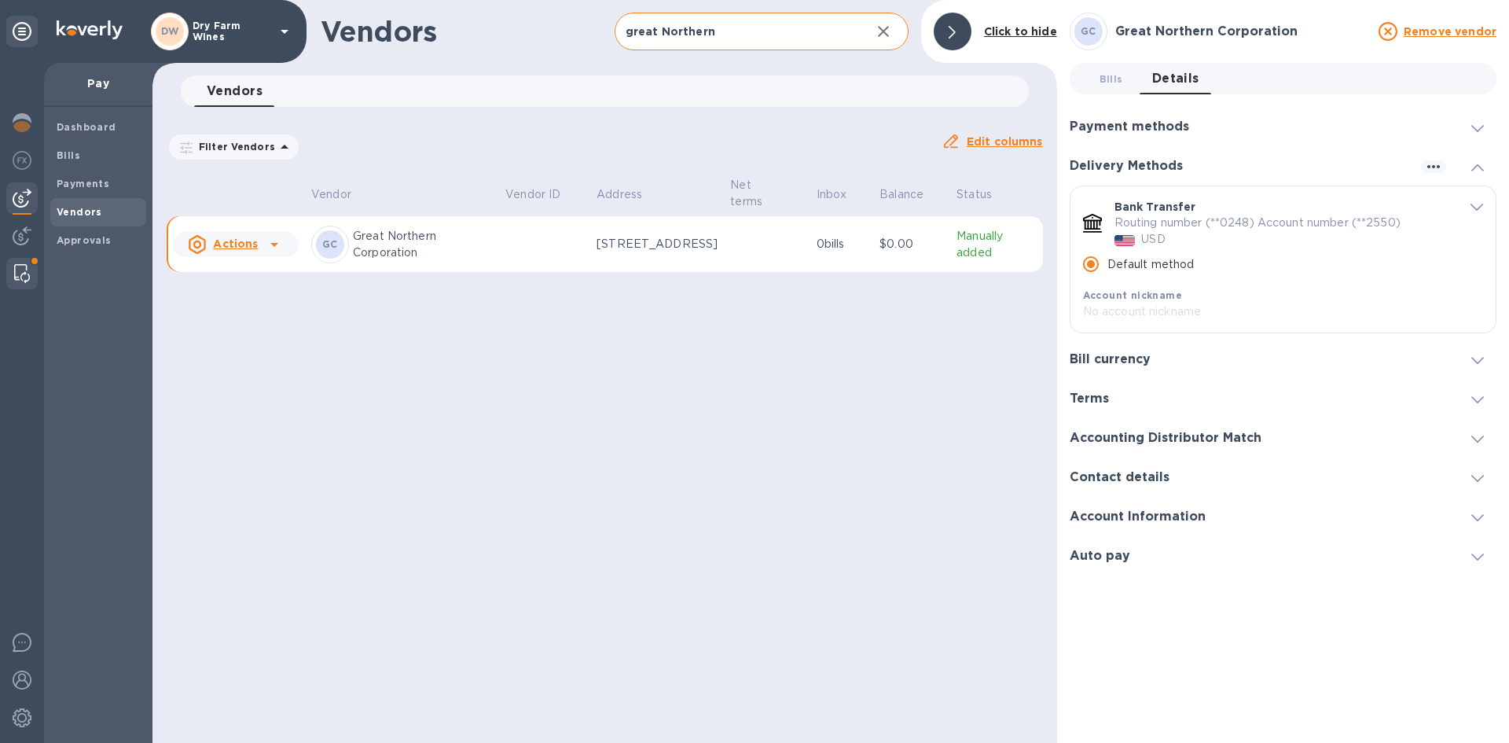
click at [12, 272] on div at bounding box center [22, 273] width 28 height 31
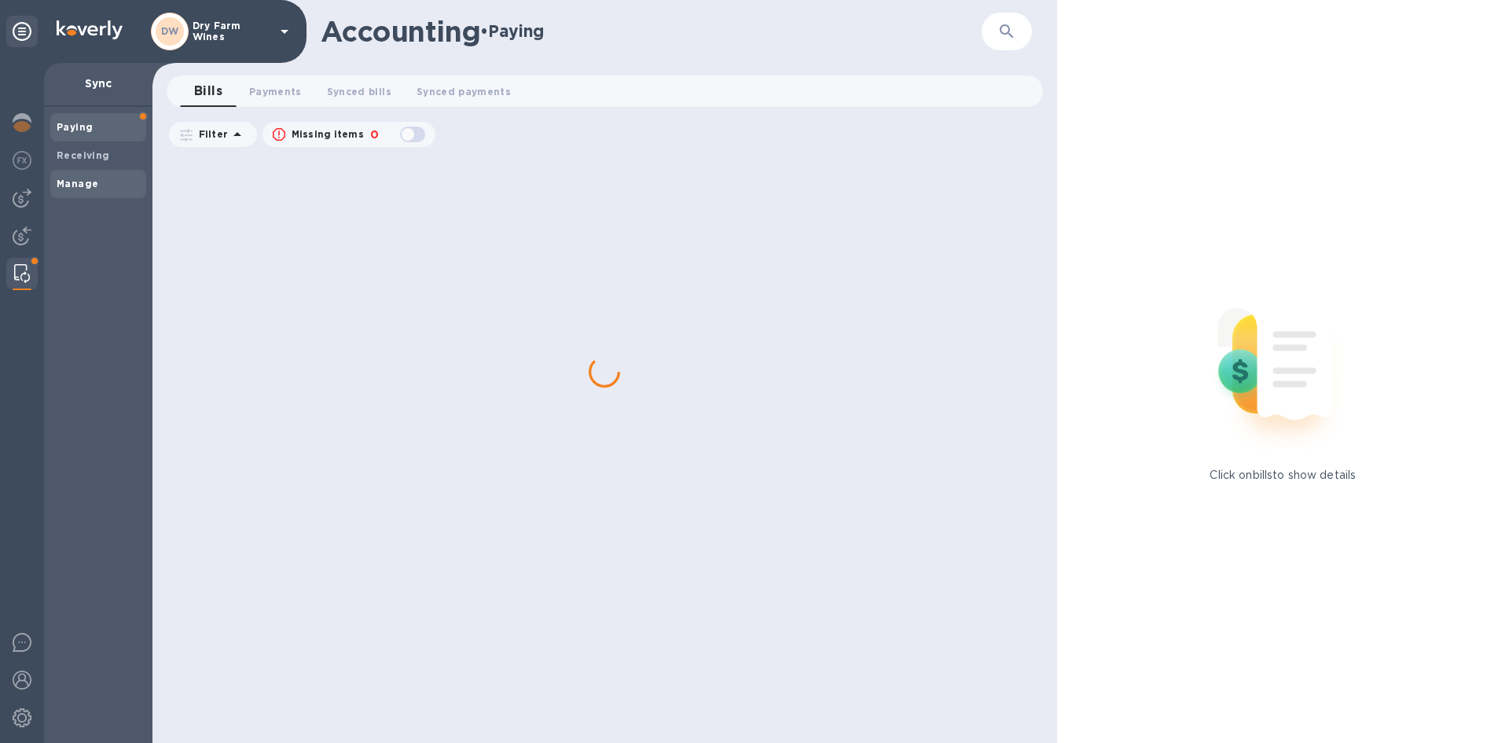
click at [82, 178] on b "Manage" at bounding box center [78, 184] width 42 height 12
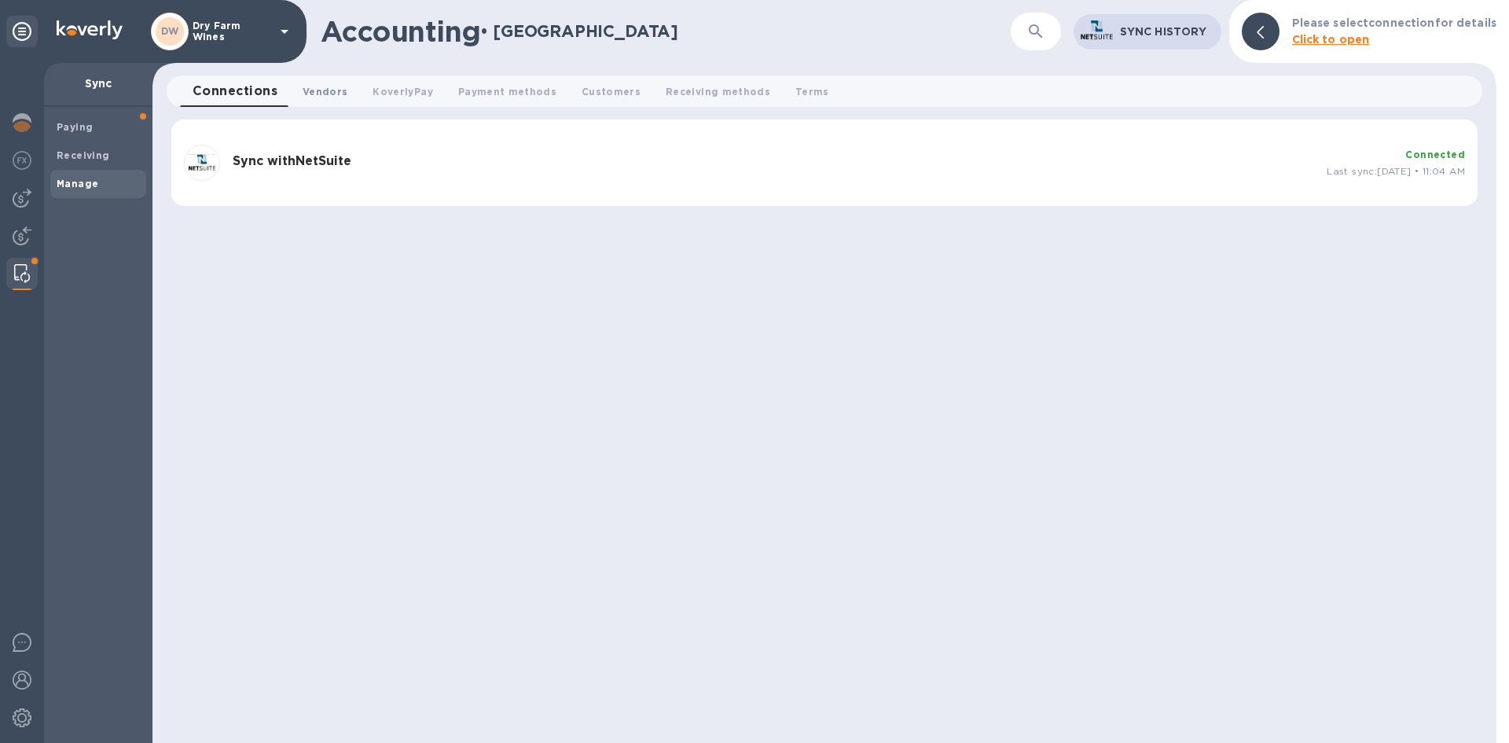
click at [339, 94] on span "Vendors 0" at bounding box center [325, 91] width 45 height 17
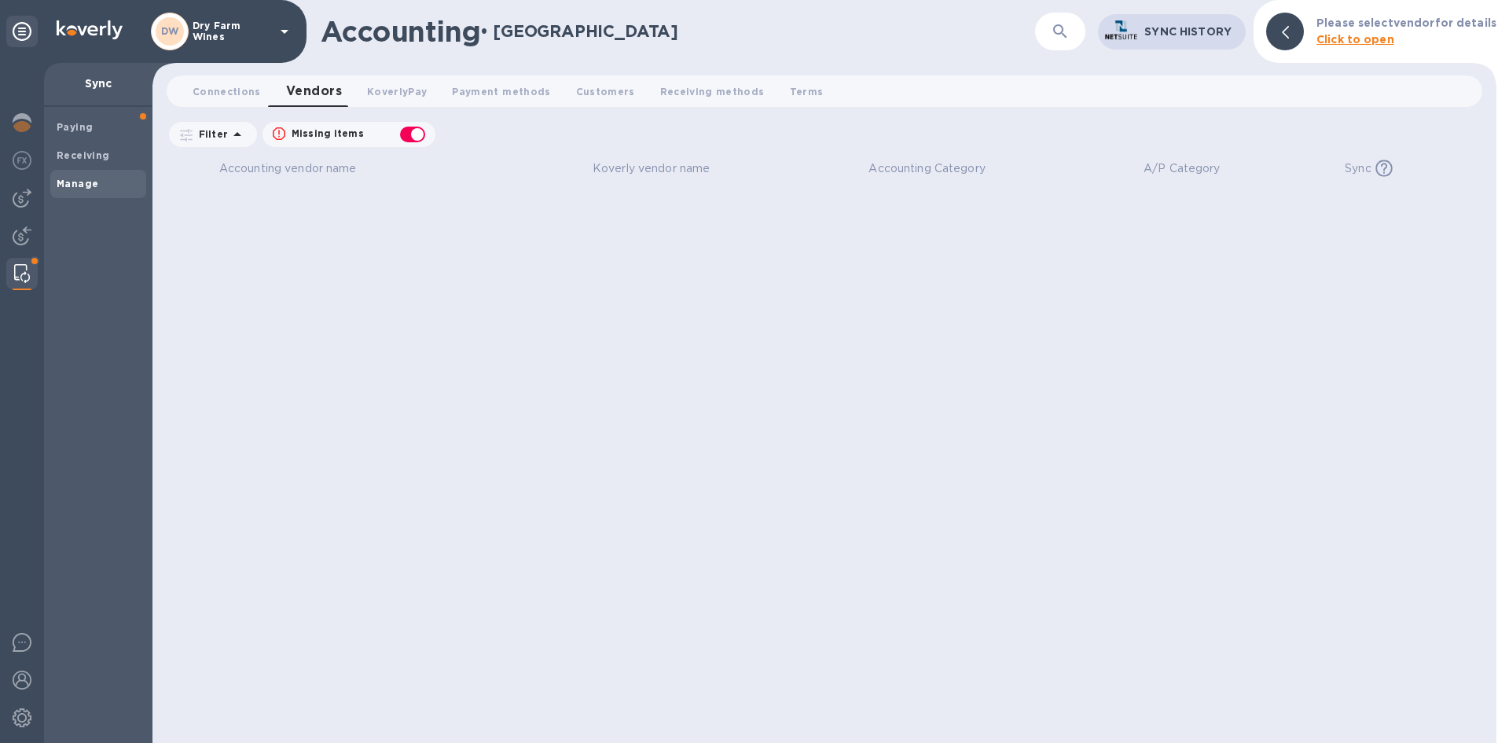
checkbox input "false"
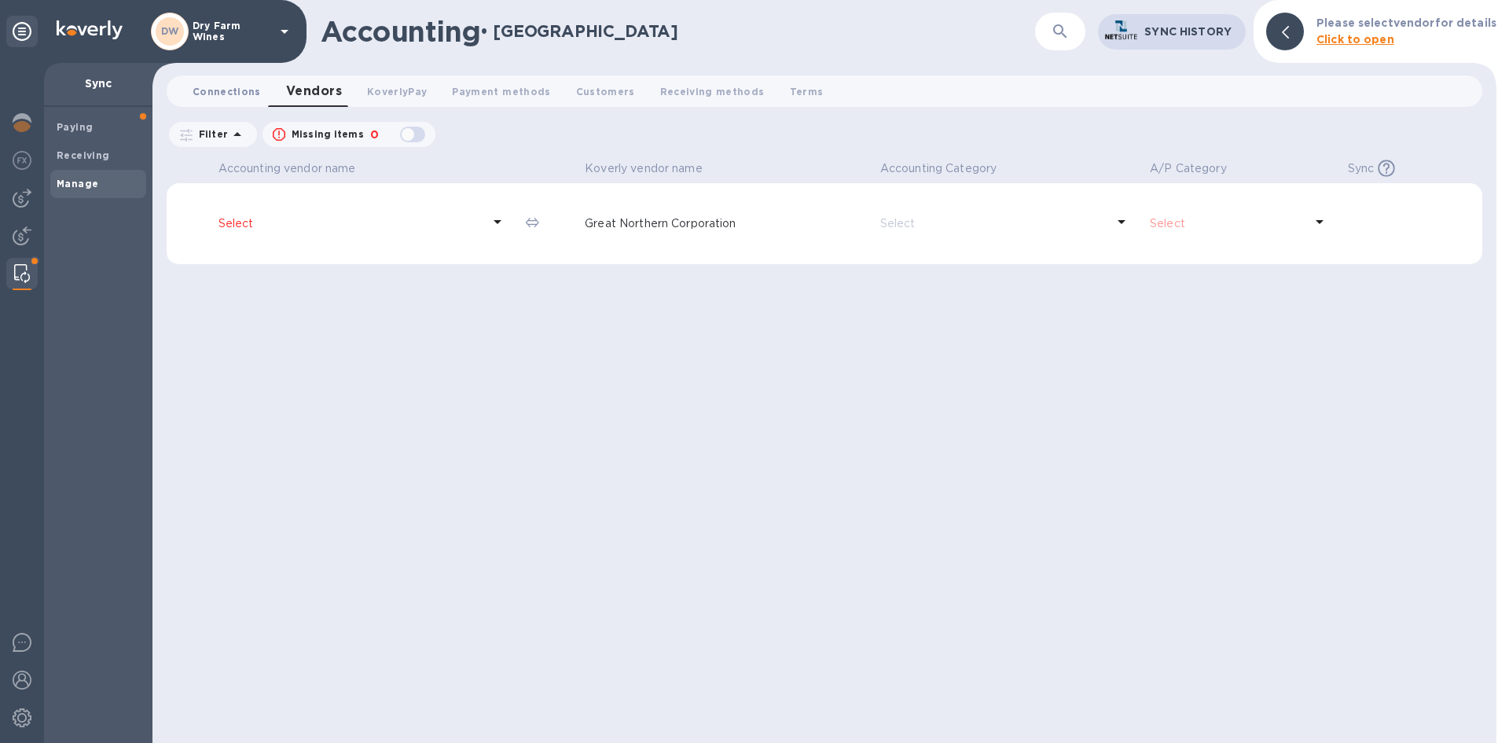
click at [233, 89] on span "Connections 0" at bounding box center [227, 91] width 68 height 17
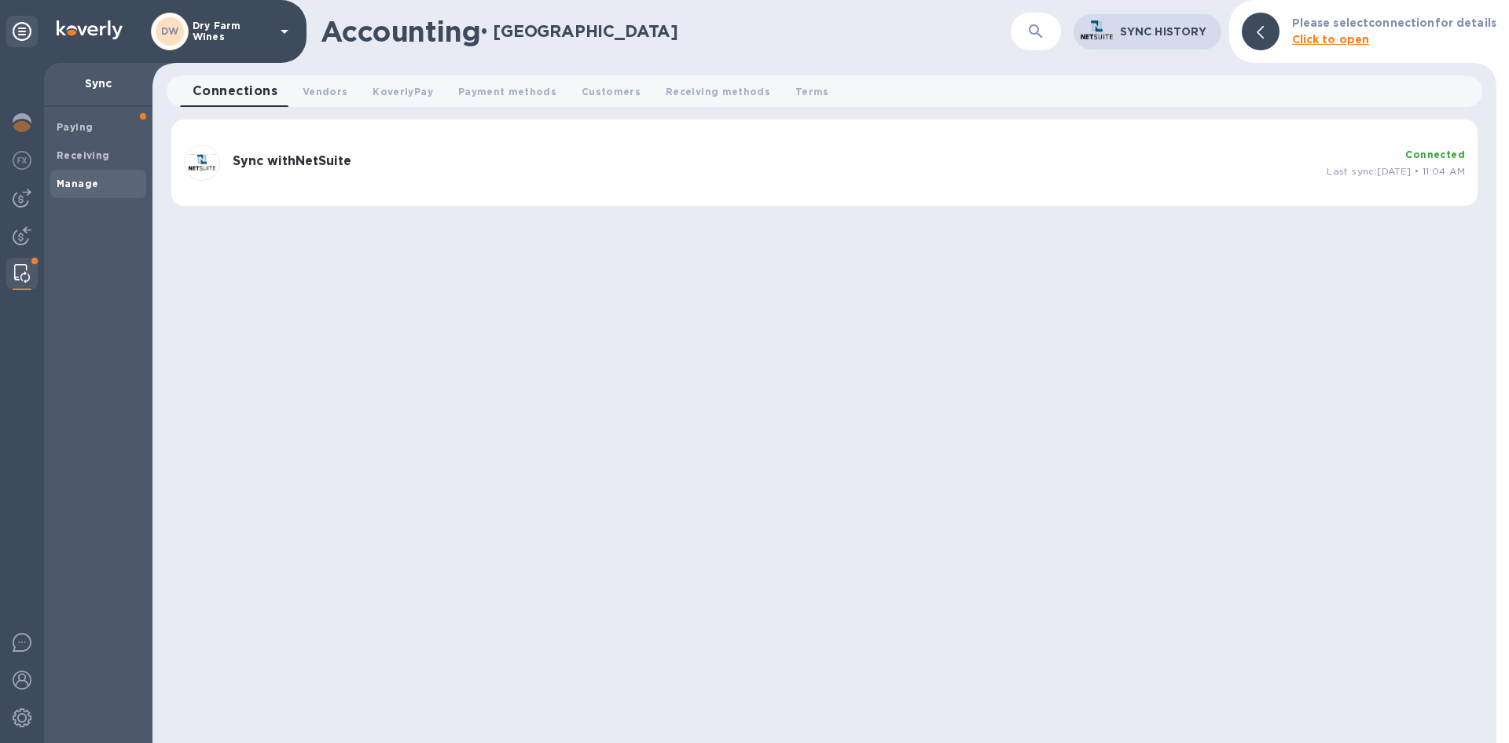
drag, startPoint x: 597, startPoint y: 180, endPoint x: 953, endPoint y: 222, distance: 359.2
click at [604, 180] on div "Sync with NetSuite Connected Last sync: [DATE] • 11:04 AM" at bounding box center [825, 162] width 1294 height 49
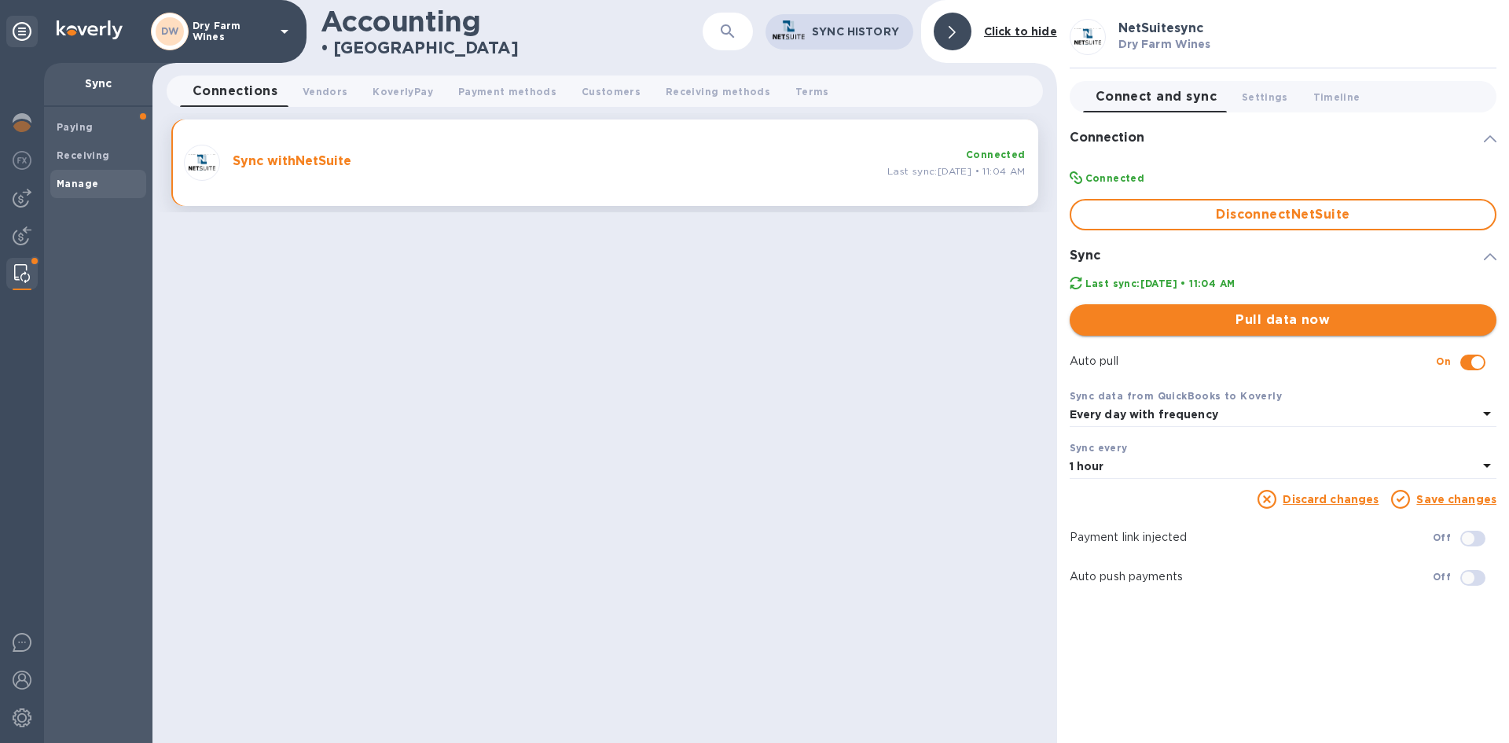
click at [1262, 318] on span "Pull data now" at bounding box center [1283, 319] width 402 height 19
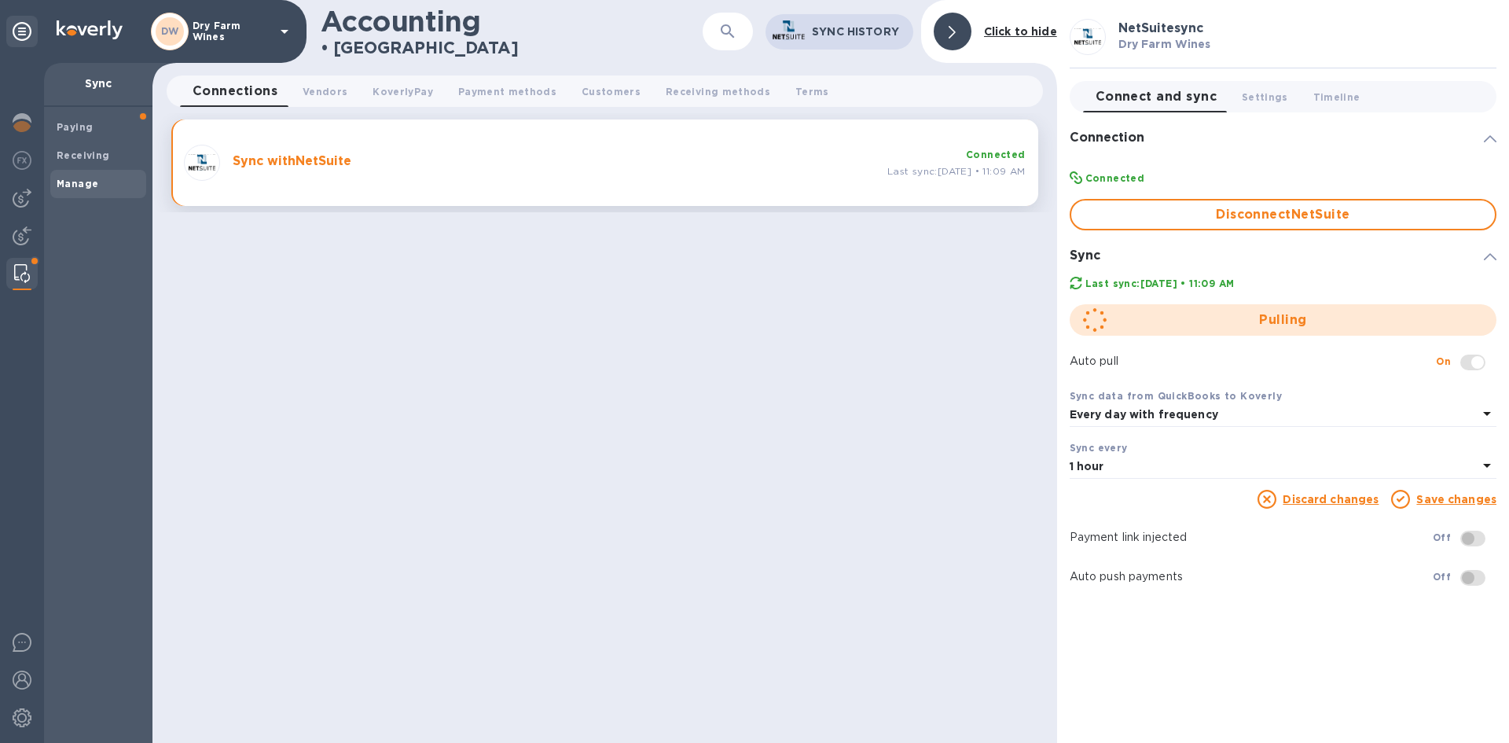
drag, startPoint x: 300, startPoint y: 93, endPoint x: 317, endPoint y: 97, distance: 17.2
click at [301, 93] on button "Vendors 0" at bounding box center [325, 90] width 70 height 31
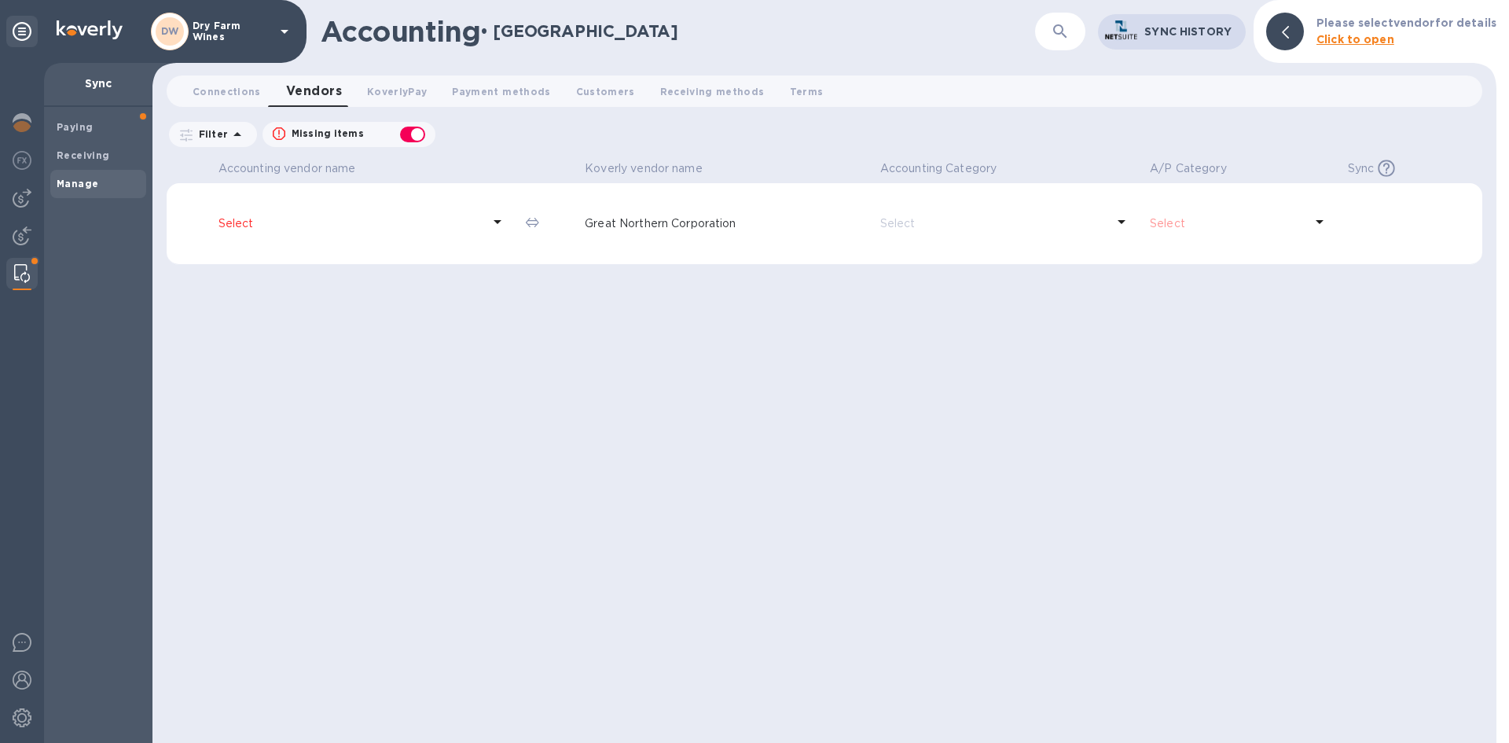
click at [487, 222] on div at bounding box center [497, 223] width 25 height 29
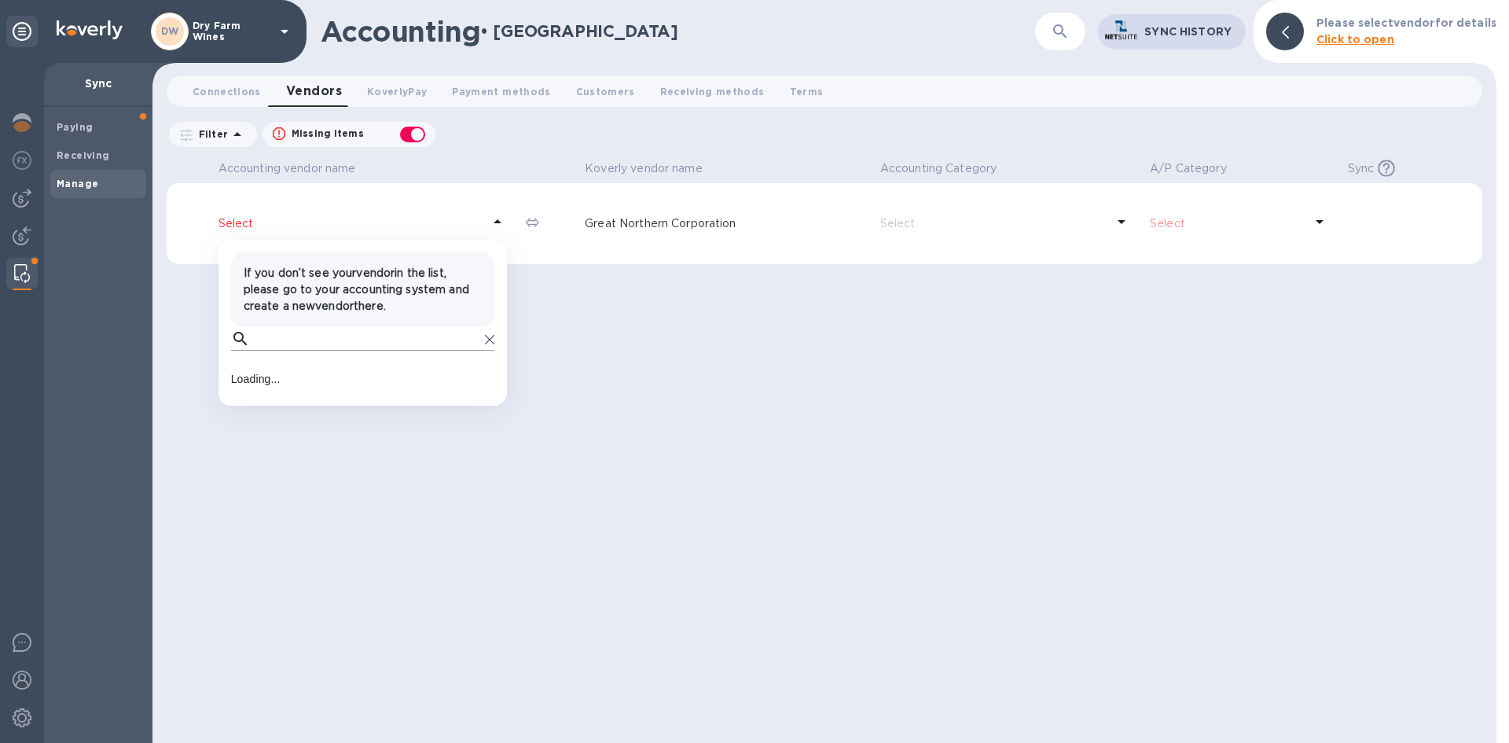
click at [312, 344] on input "text" at bounding box center [367, 339] width 222 height 24
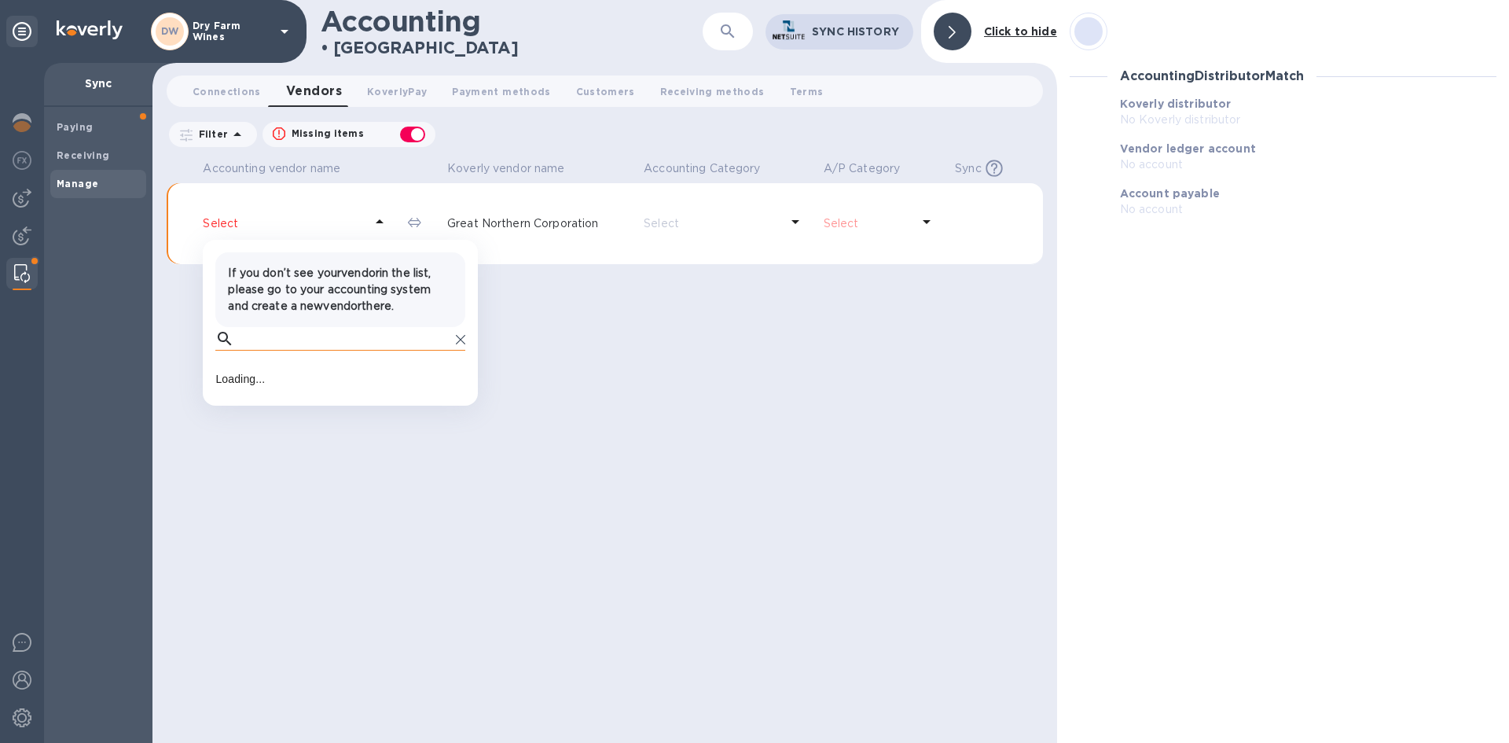
type input "g"
type input "Great Northern"
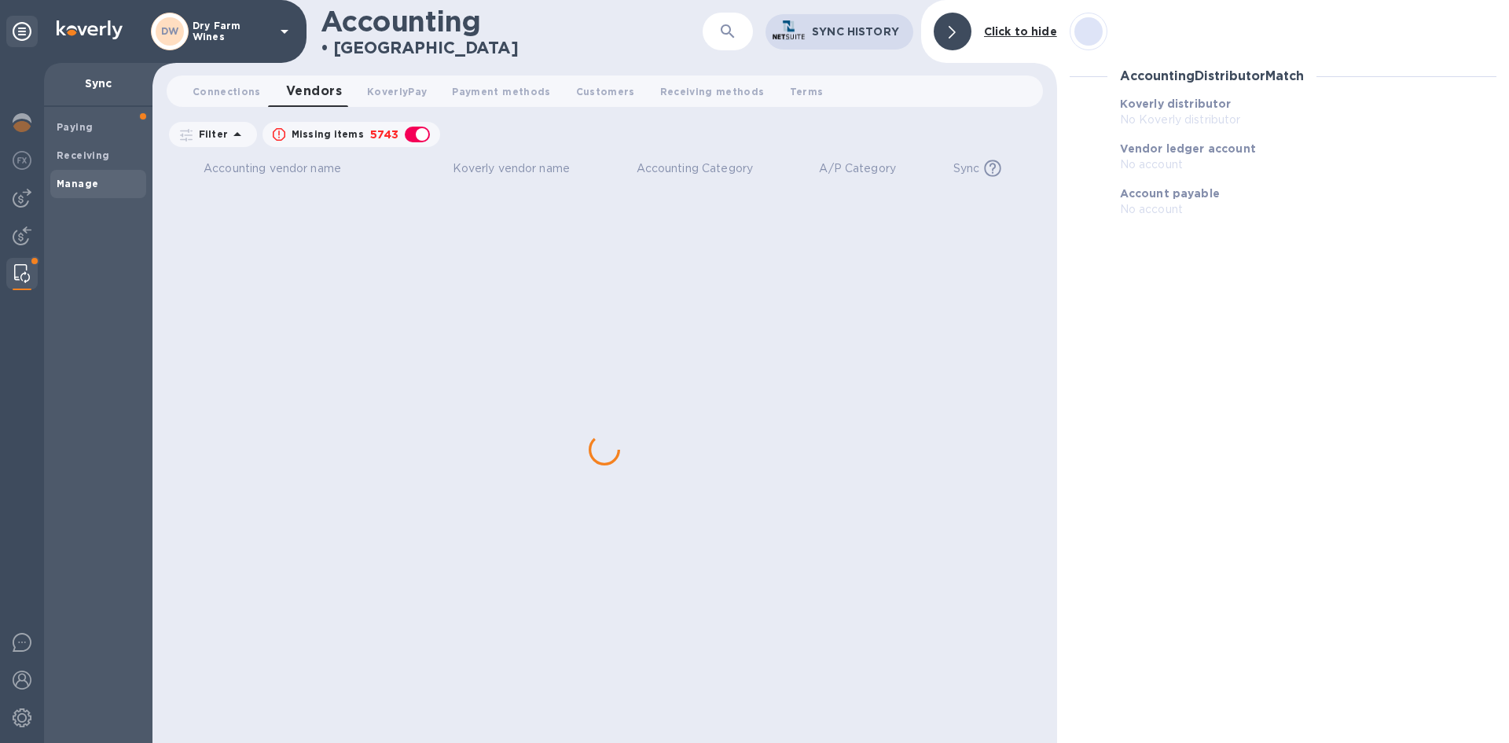
click at [465, 338] on div "Accounting vendor name [PERSON_NAME] vendor name Accounting Category A/P Catego…" at bounding box center [605, 449] width 876 height 587
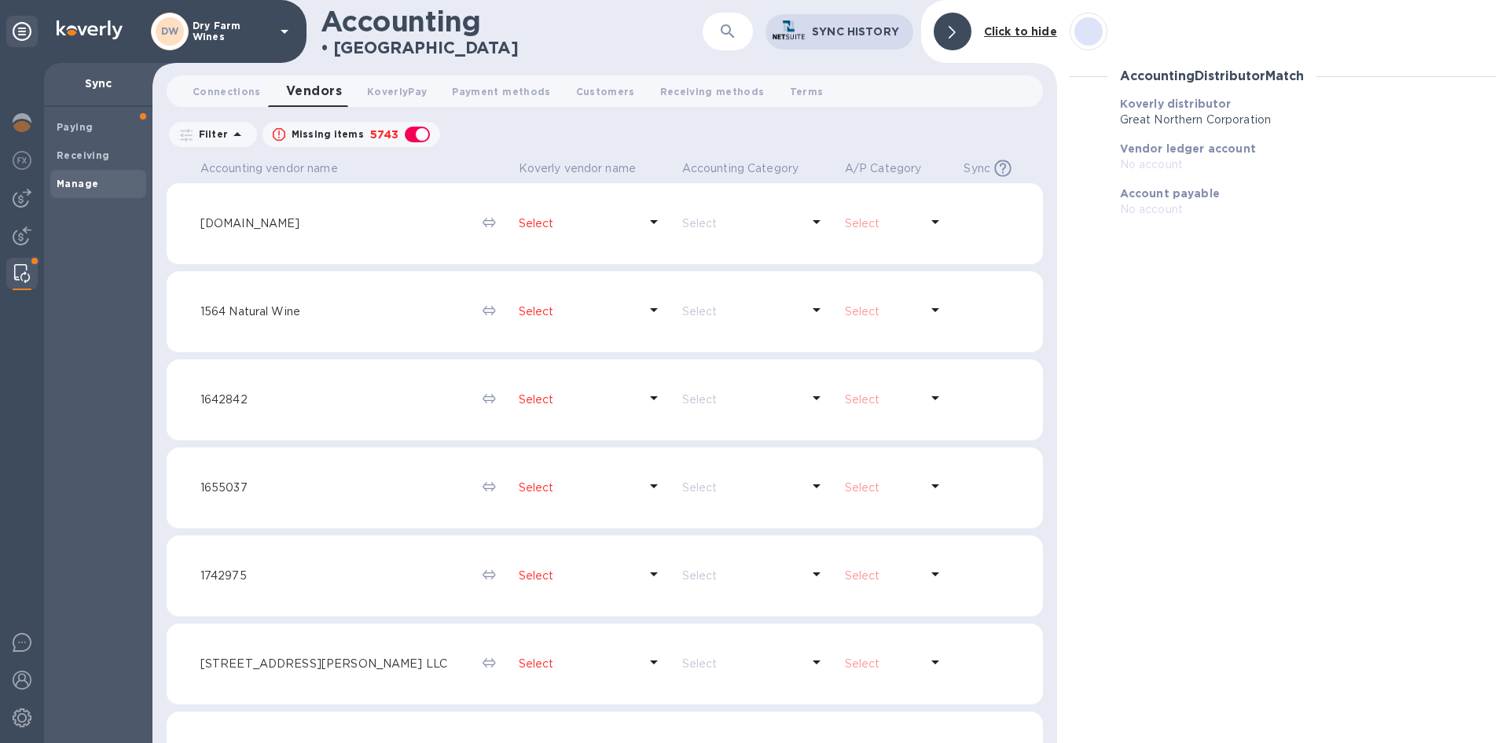
click at [733, 42] on button "button" at bounding box center [728, 32] width 38 height 38
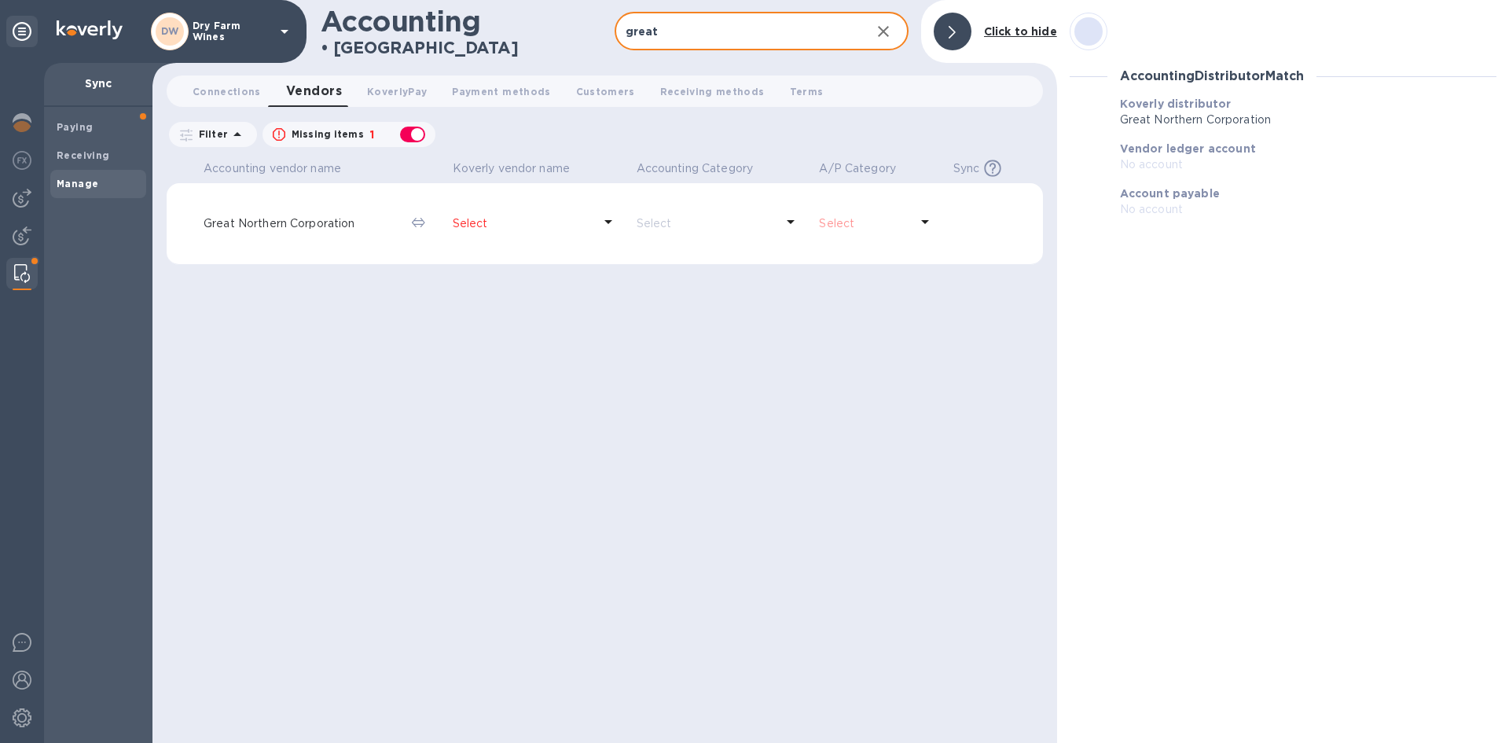
type input "great"
click at [472, 233] on div "Select" at bounding box center [523, 223] width 146 height 23
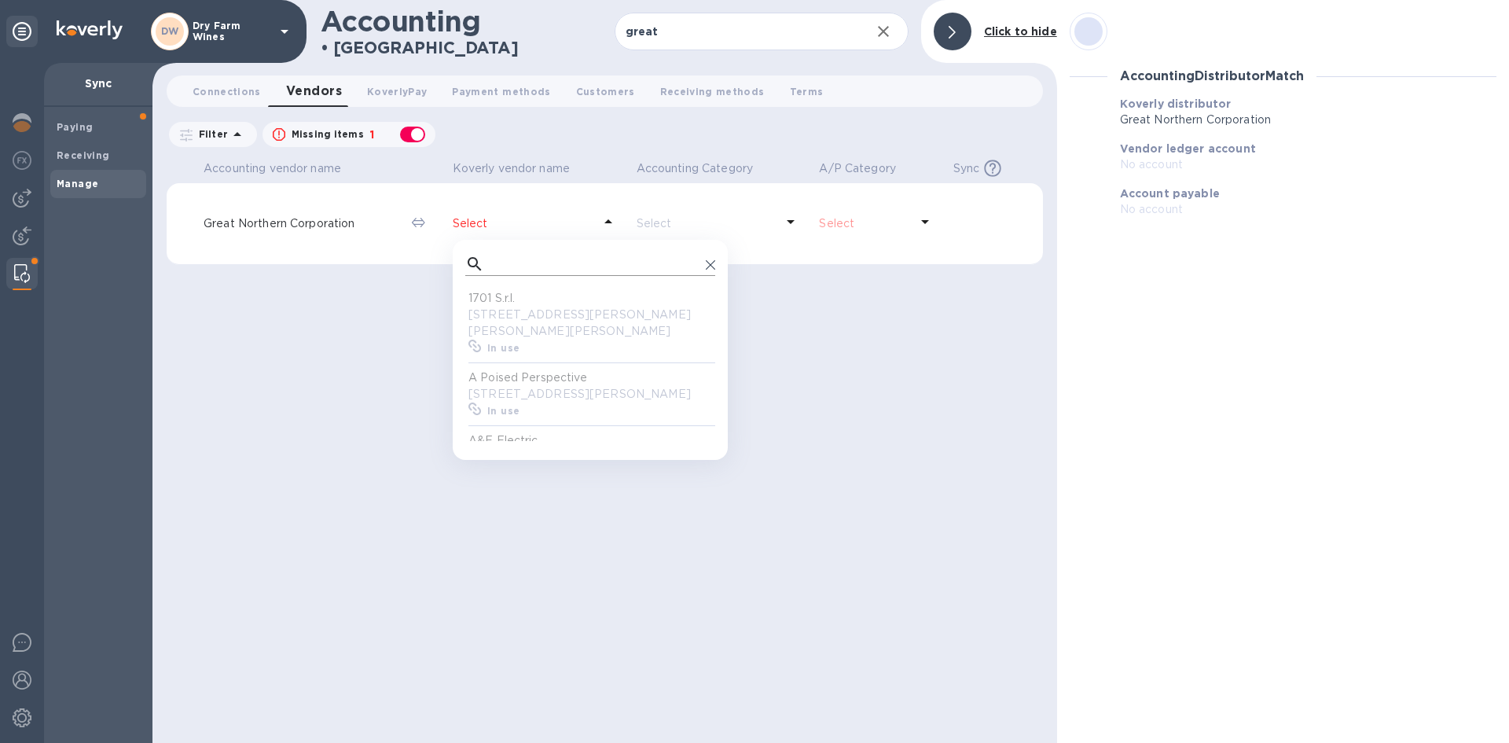
scroll to position [145, 244]
click at [509, 271] on input "text" at bounding box center [594, 264] width 209 height 24
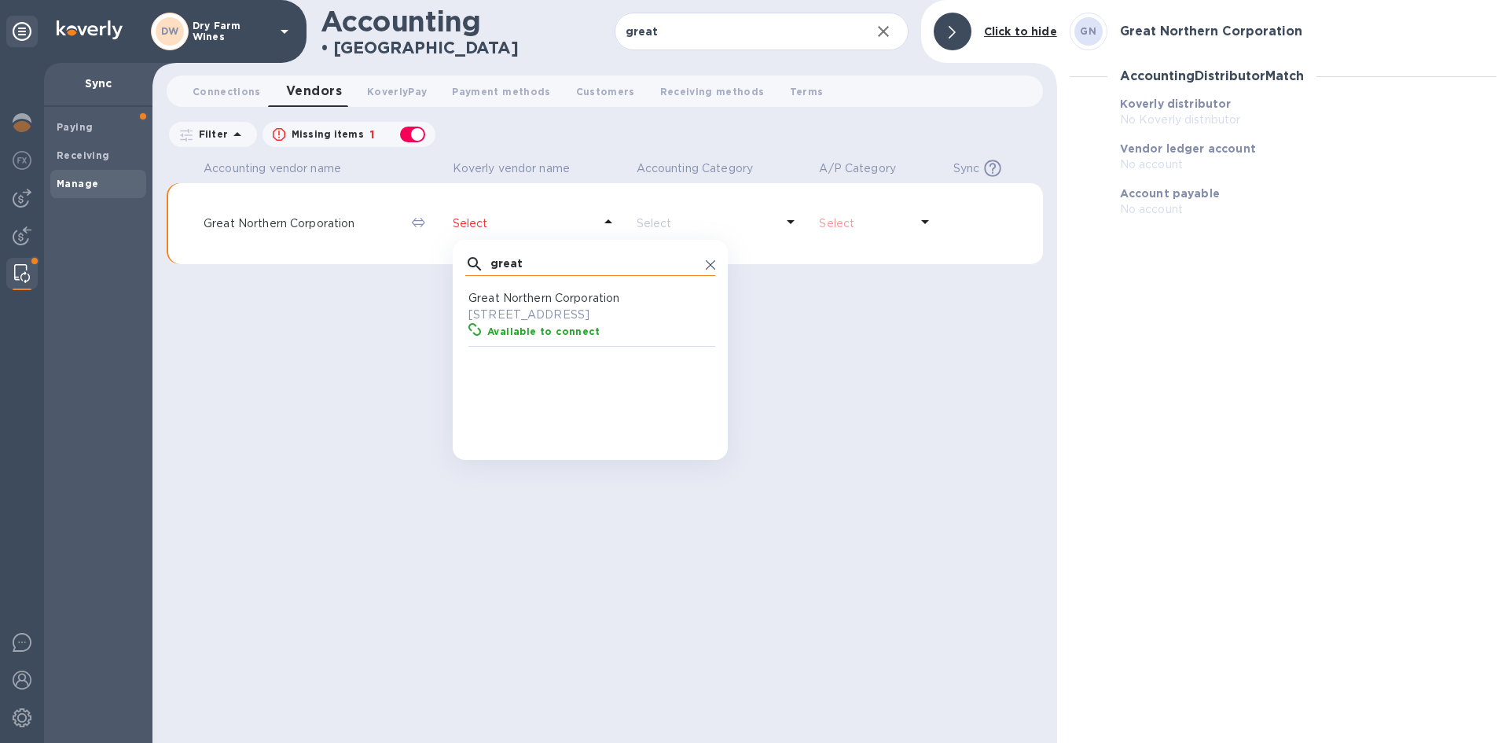
scroll to position [145, 244]
type input "great"
click at [512, 307] on p "[STREET_ADDRESS]" at bounding box center [593, 315] width 250 height 17
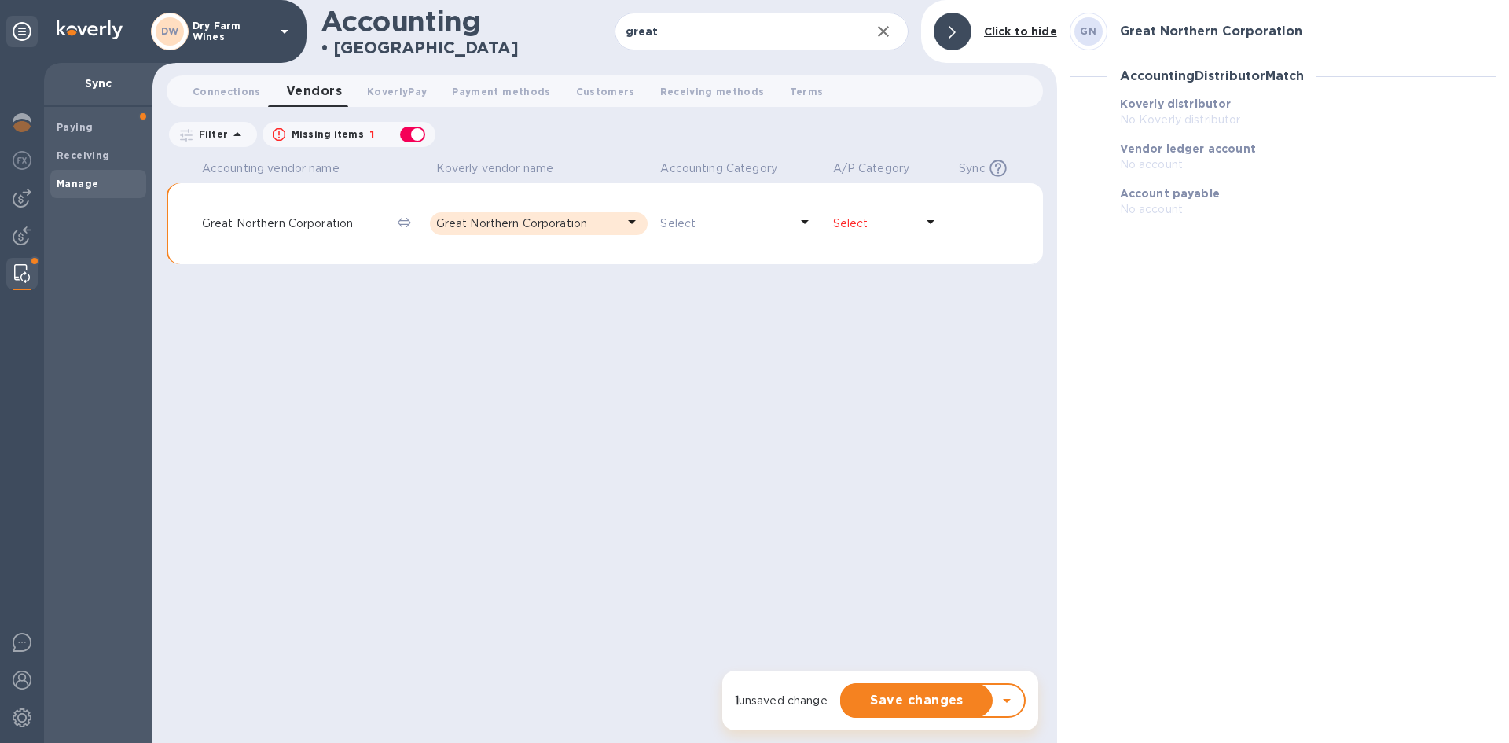
click at [890, 226] on p "Select" at bounding box center [874, 223] width 83 height 17
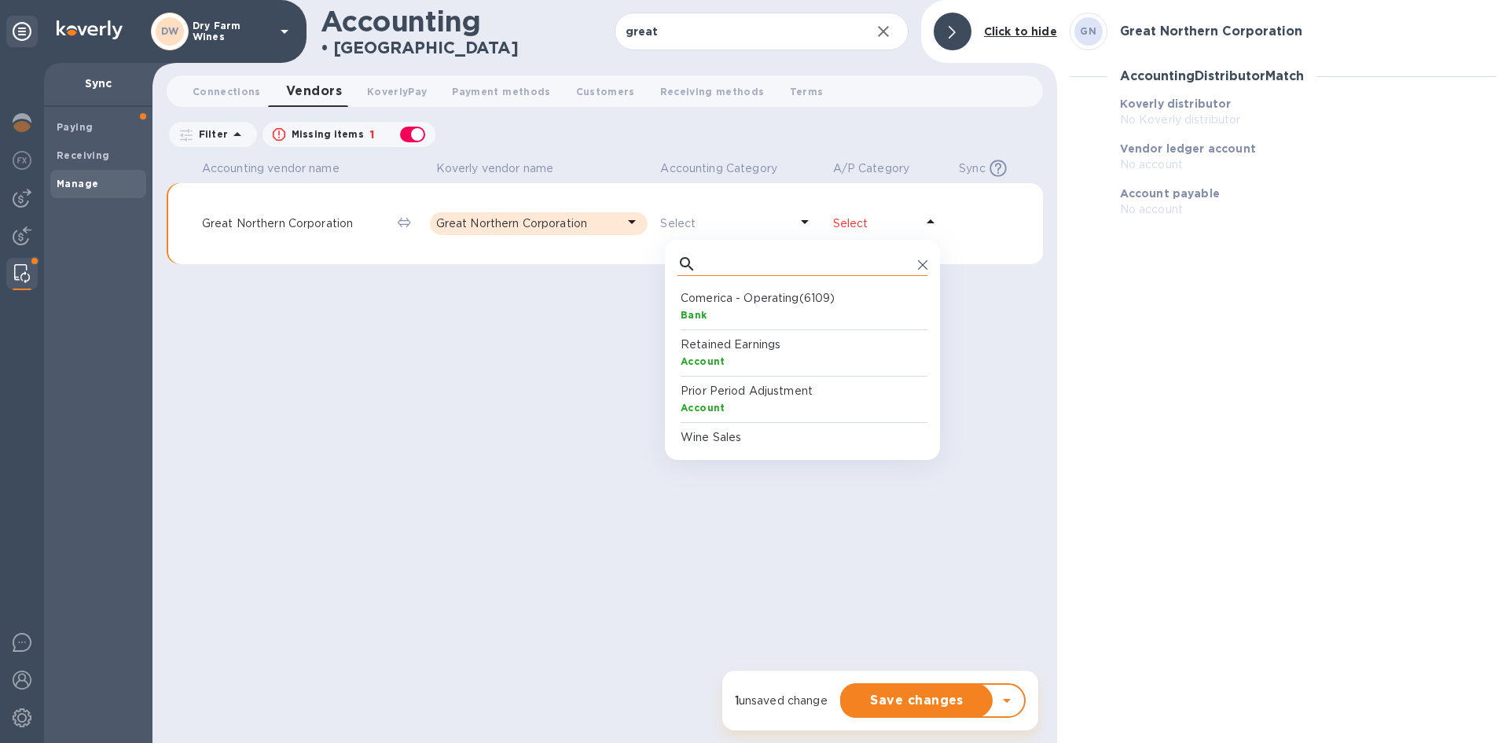
click at [853, 265] on input "text" at bounding box center [807, 264] width 209 height 24
type input "account"
click at [750, 313] on b "AccountsPayable" at bounding box center [727, 315] width 93 height 12
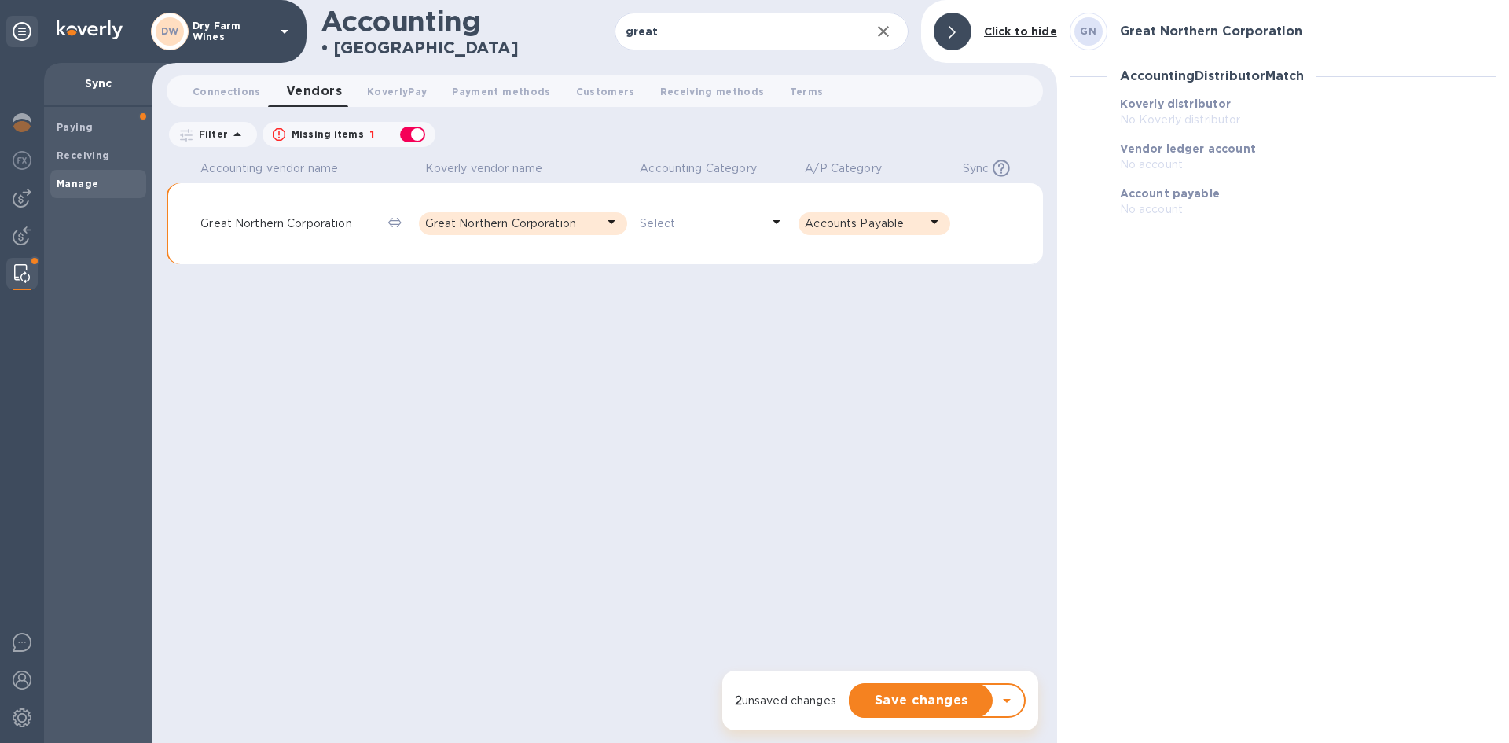
click at [663, 372] on div "Accounting vendor name [PERSON_NAME] vendor name Accounting Category A/P Catego…" at bounding box center [605, 449] width 876 height 587
click at [913, 700] on span "Save changes" at bounding box center [921, 700] width 117 height 19
